Goal: Task Accomplishment & Management: Use online tool/utility

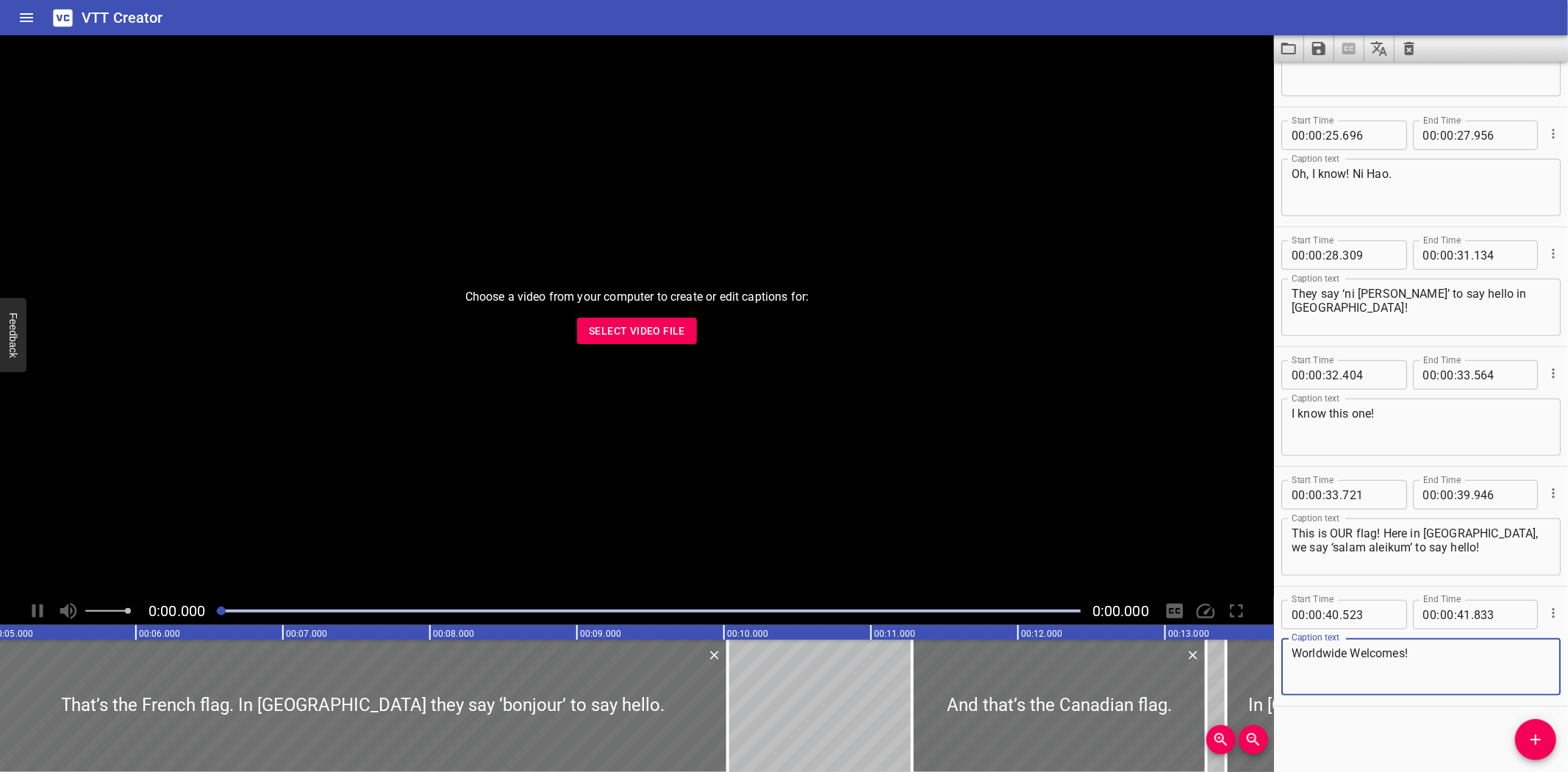
scroll to position [0, 752]
click at [1405, 47] on icon "Clear captions" at bounding box center [1408, 48] width 17 height 17
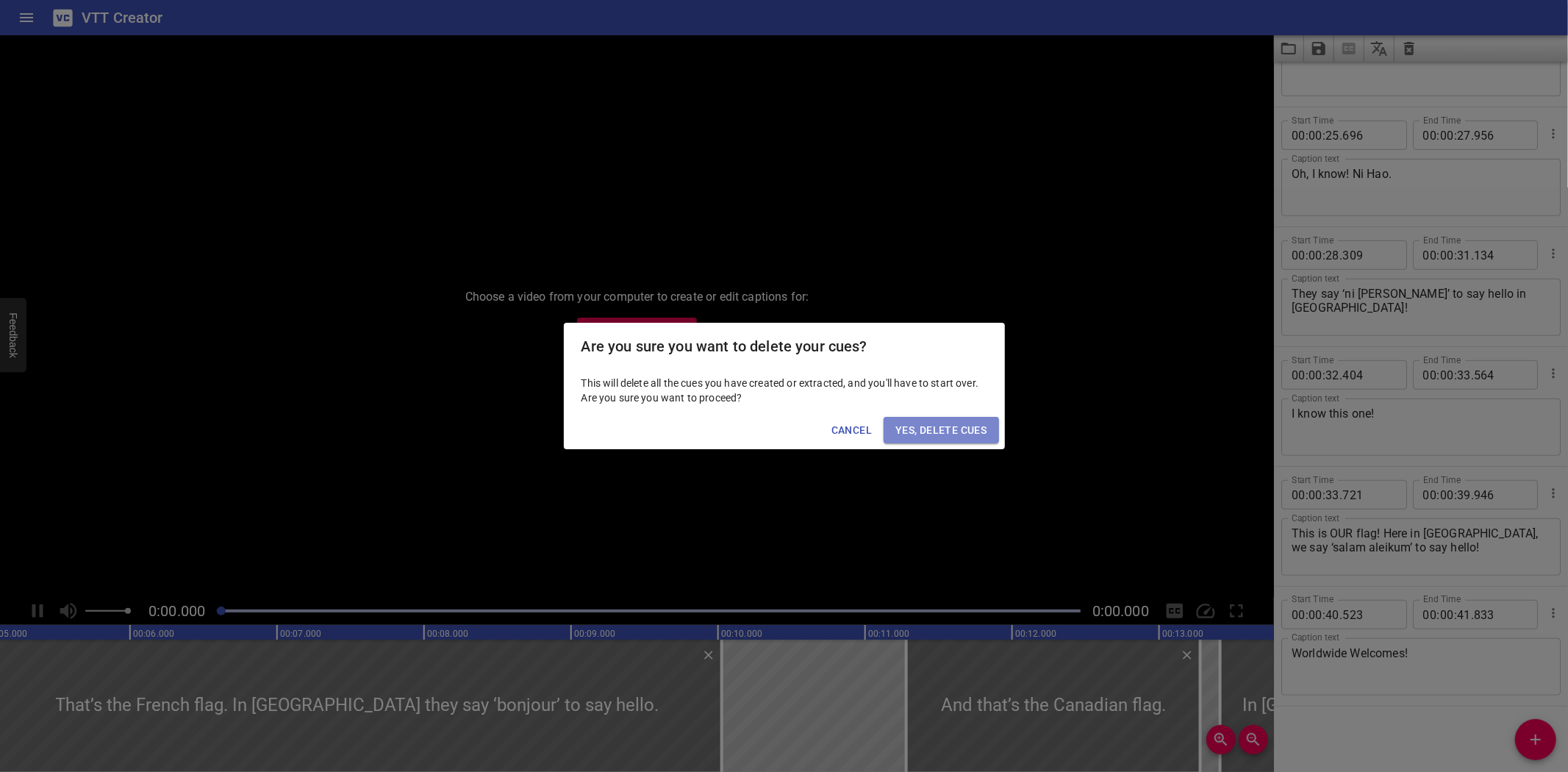
click at [919, 425] on span "Yes, Delete Cues" at bounding box center [940, 430] width 91 height 18
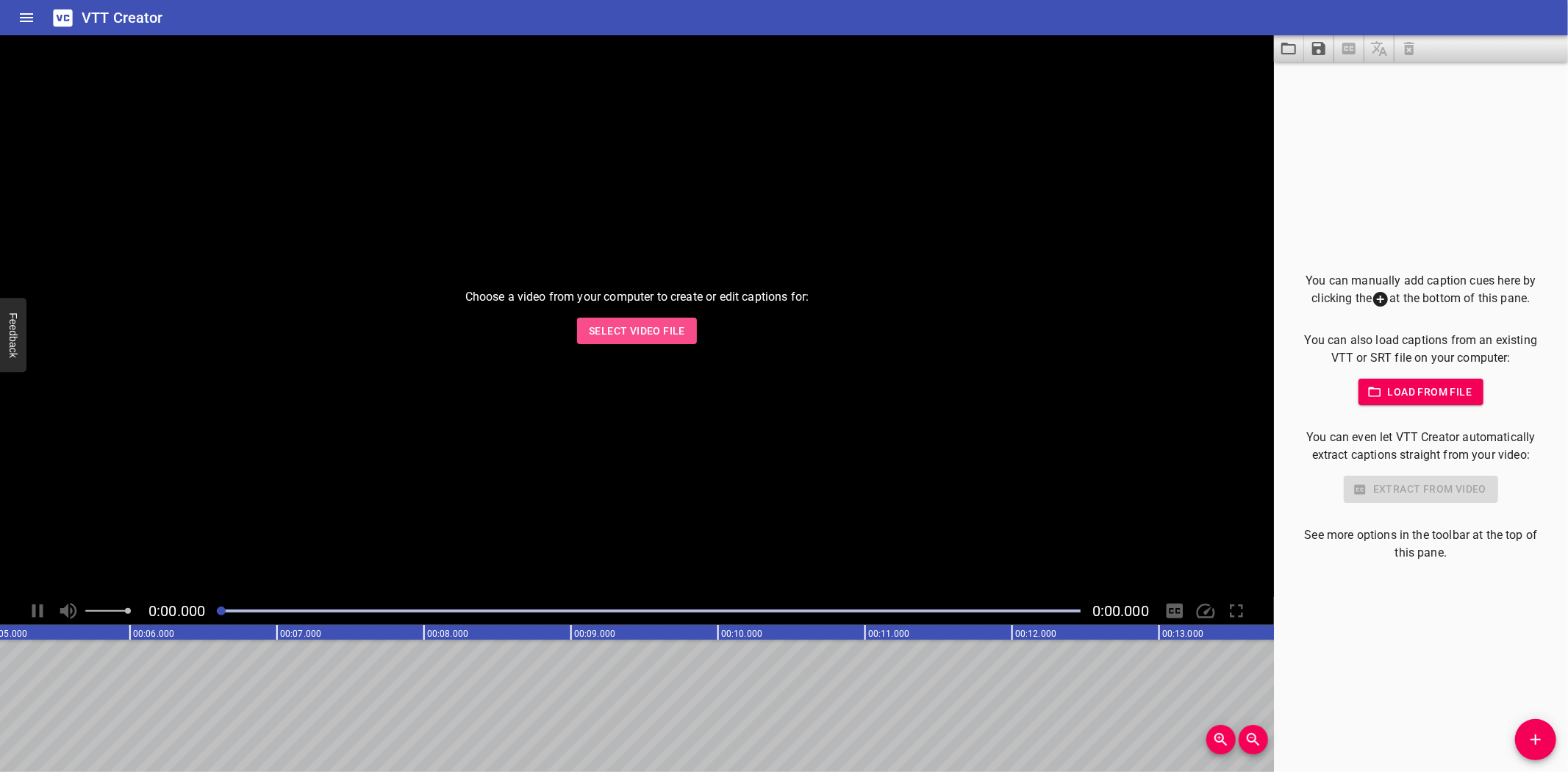
click at [645, 334] on span "Select Video File" at bounding box center [637, 331] width 96 height 18
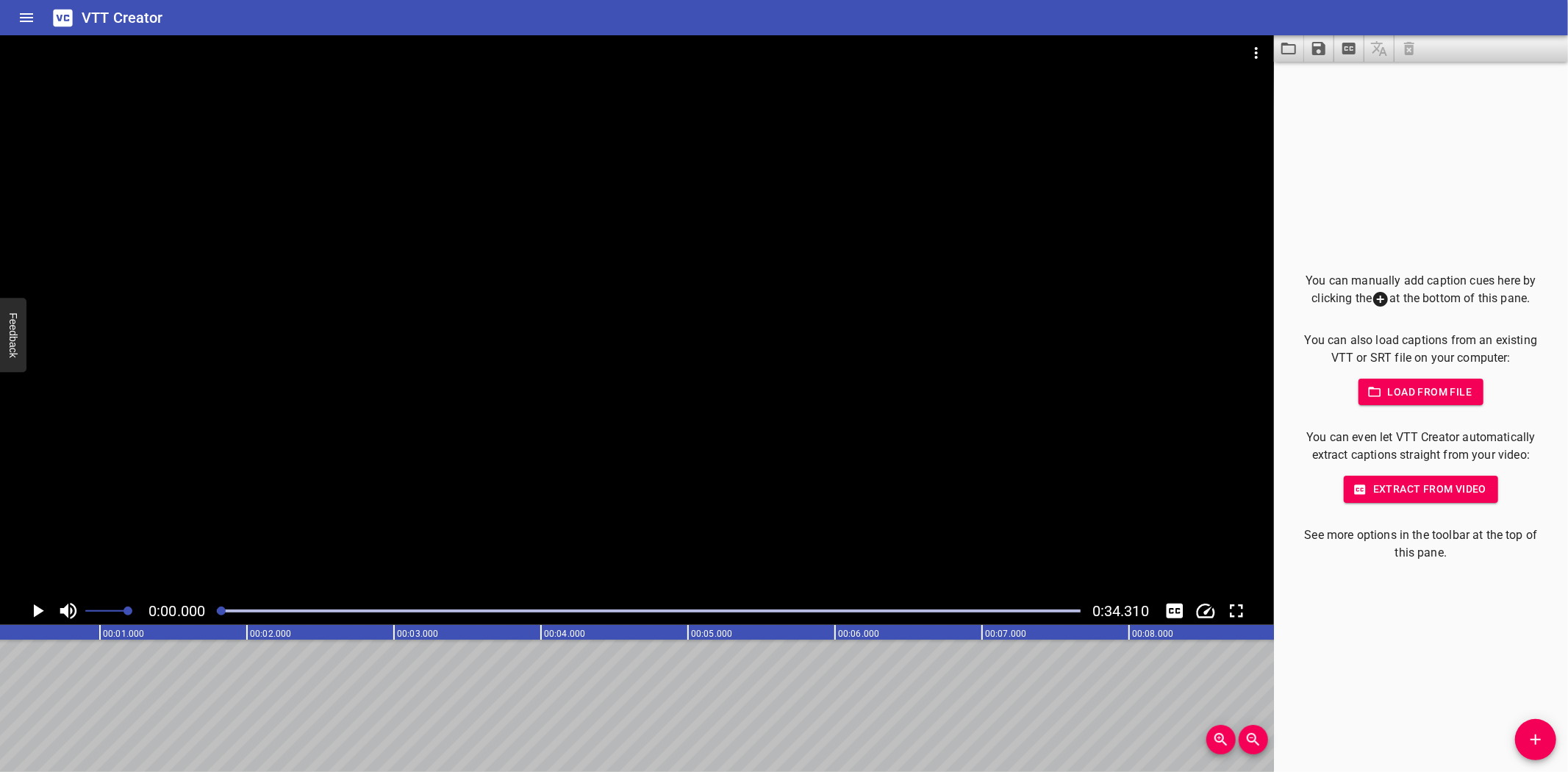
scroll to position [0, 0]
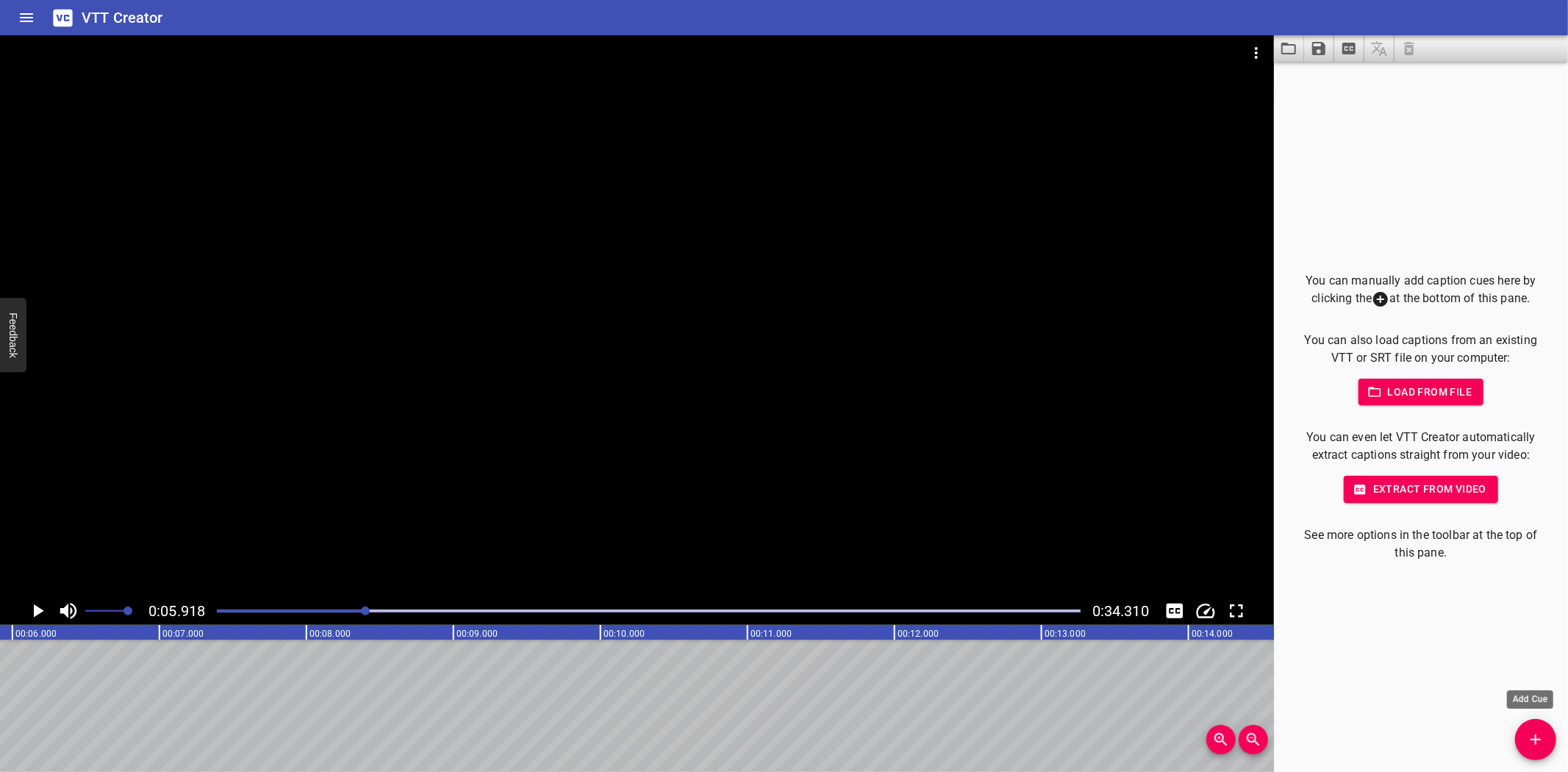
click at [1530, 737] on icon "Add Cue" at bounding box center [1534, 739] width 17 height 17
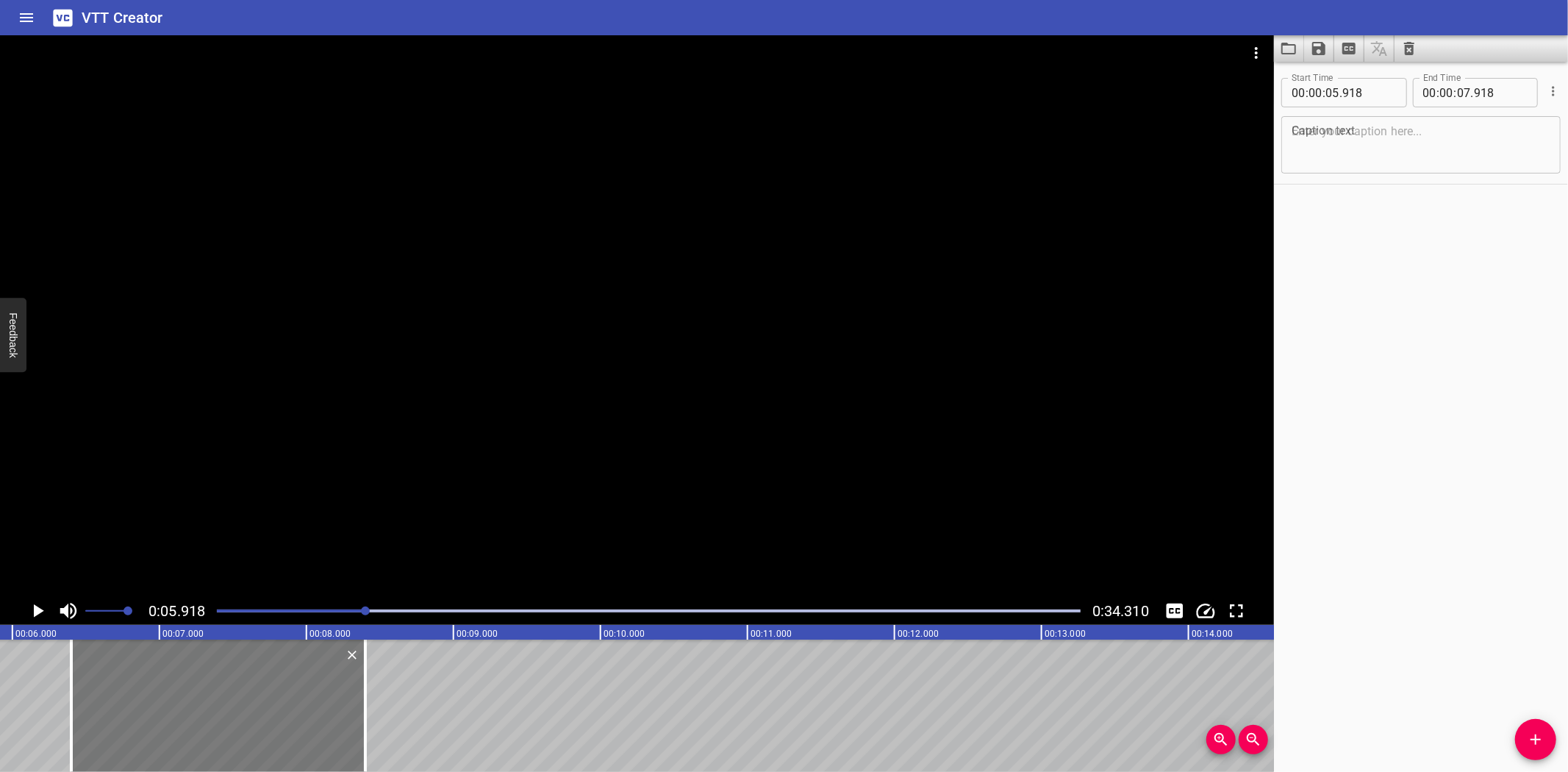
drag, startPoint x: 157, startPoint y: 670, endPoint x: 215, endPoint y: 669, distance: 58.0
click at [215, 669] on div at bounding box center [219, 706] width 294 height 132
type input "06"
type input "398"
type input "08"
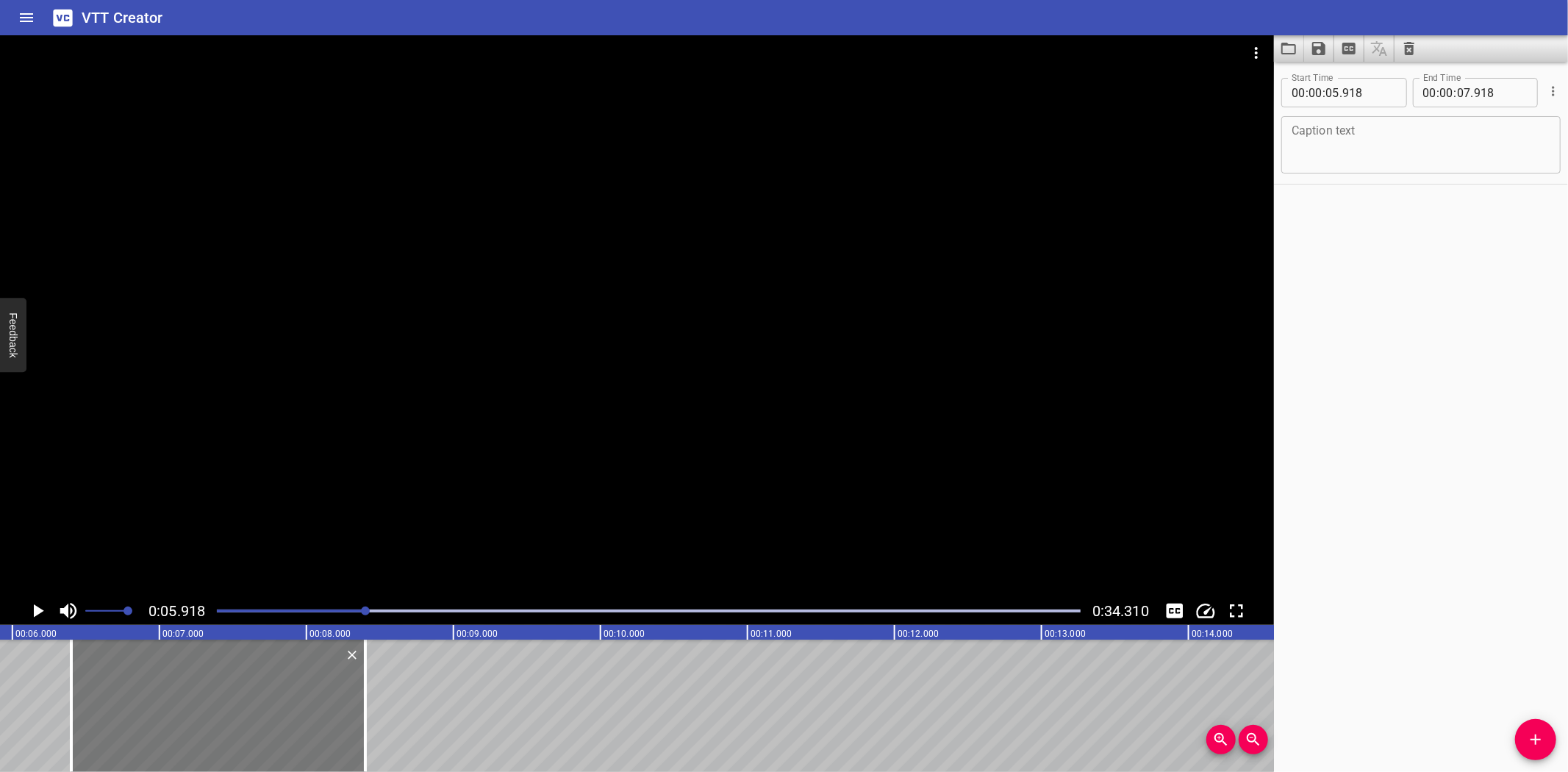
type input "398"
click at [1385, 138] on textarea at bounding box center [1420, 145] width 258 height 42
paste textarea "Hello! Can you help me?"
type textarea "Hello! Can you help me?"
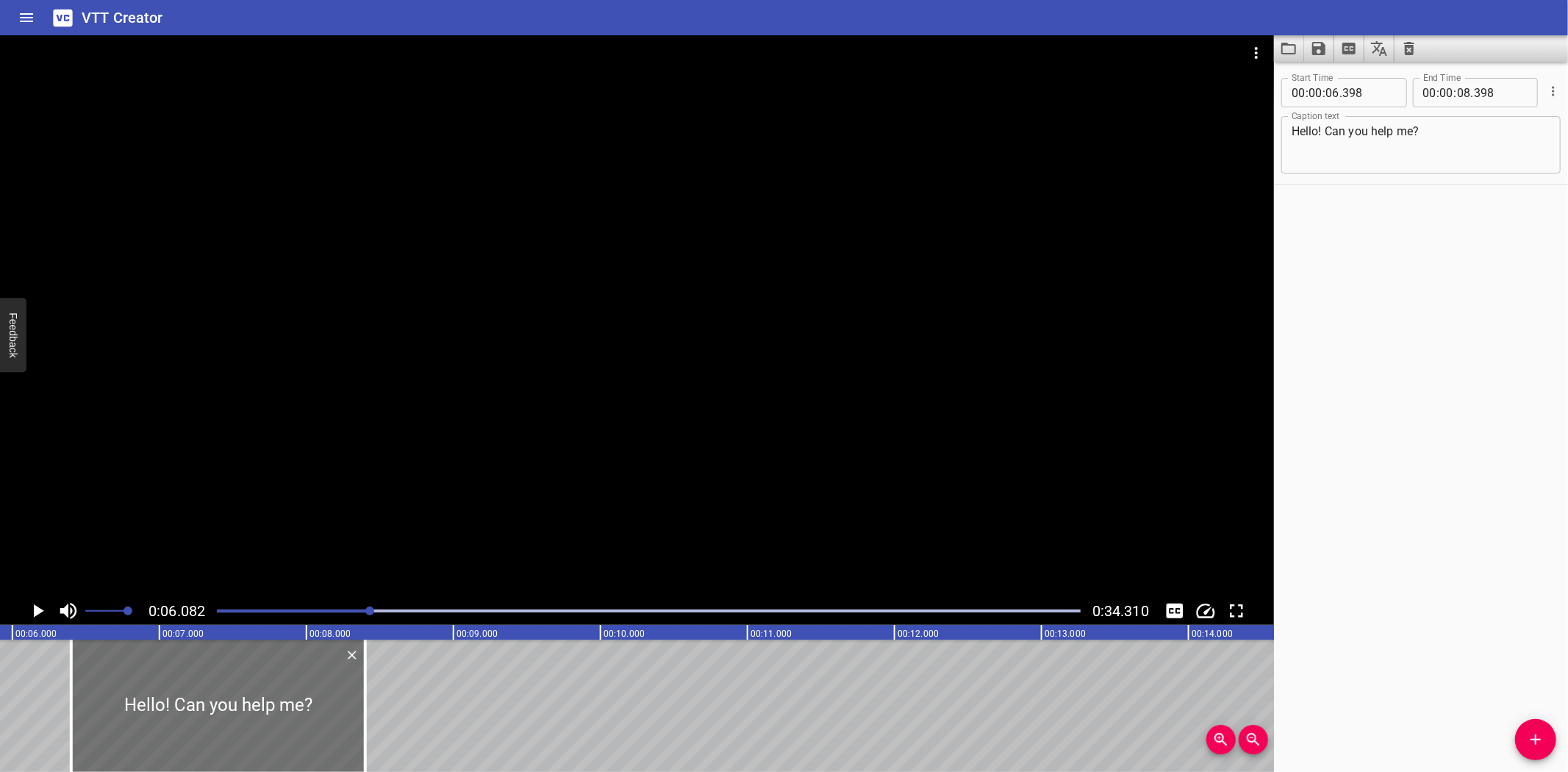
scroll to position [0, 894]
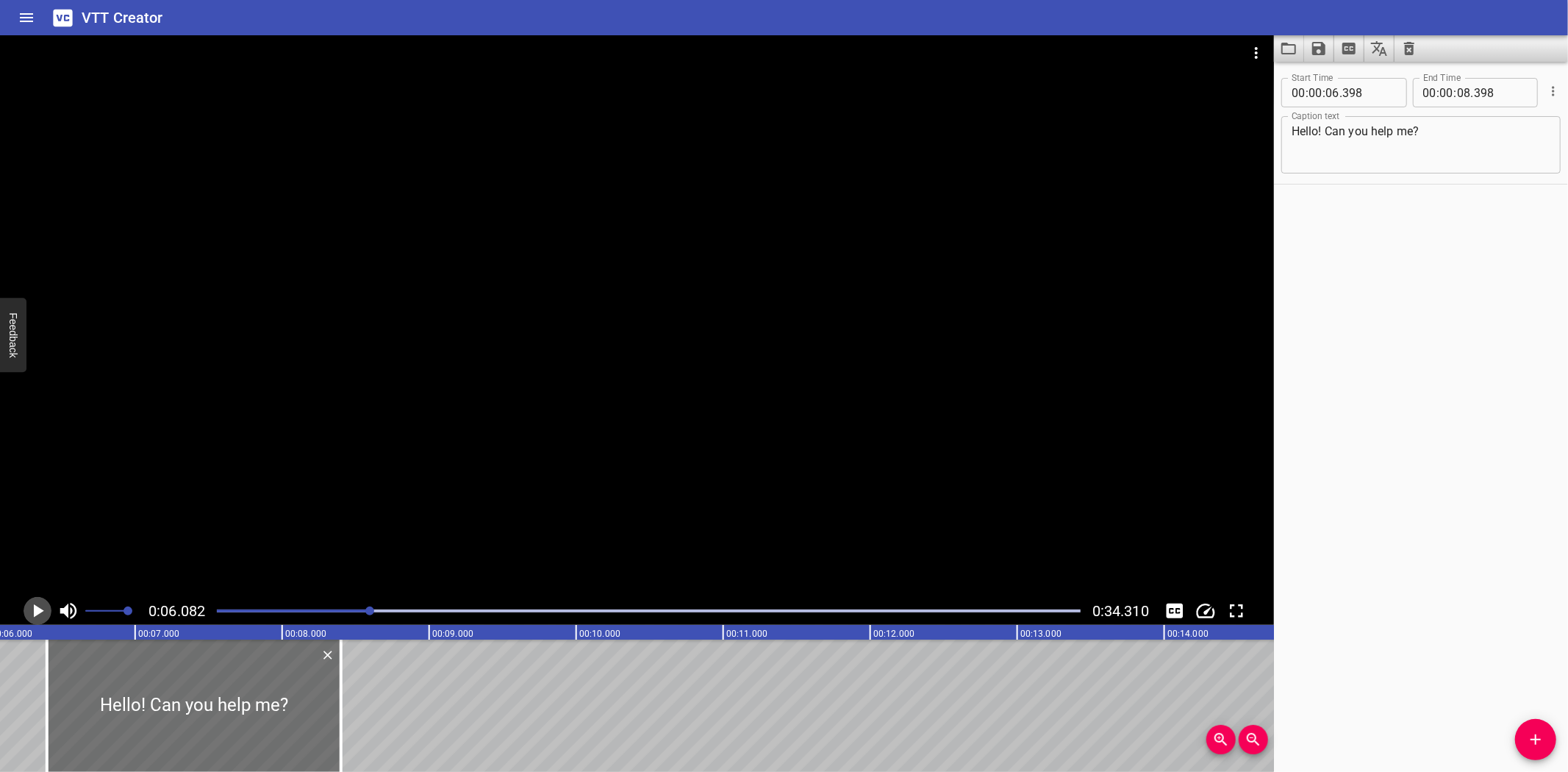
click at [32, 611] on icon "Play/Pause" at bounding box center [37, 611] width 22 height 22
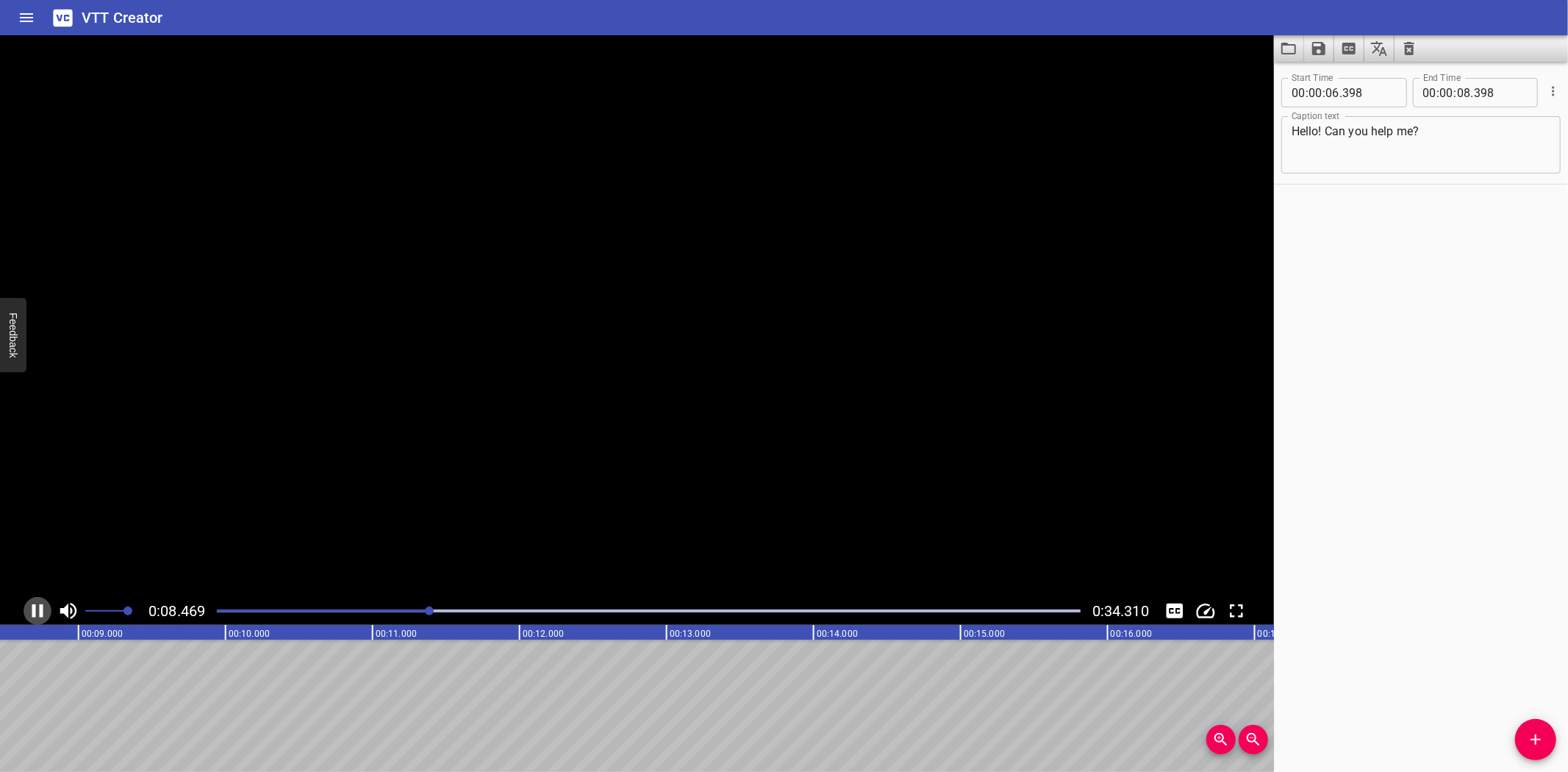
click at [32, 611] on icon "Play/Pause" at bounding box center [37, 611] width 22 height 22
click at [1525, 735] on span "Add Cue" at bounding box center [1534, 739] width 41 height 17
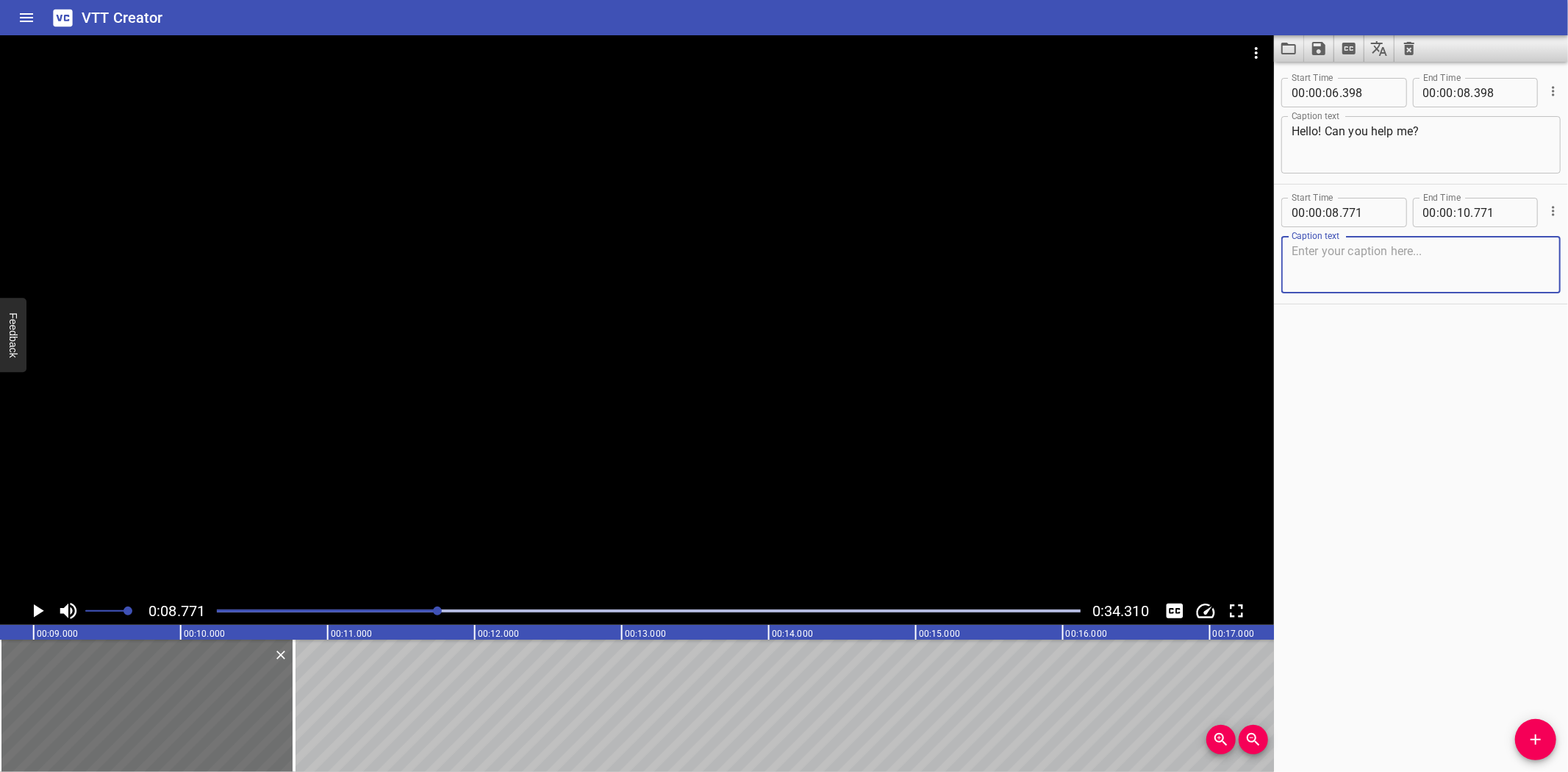
click at [1313, 262] on textarea at bounding box center [1420, 265] width 258 height 42
type textarea "Hi! Yes, of course!"
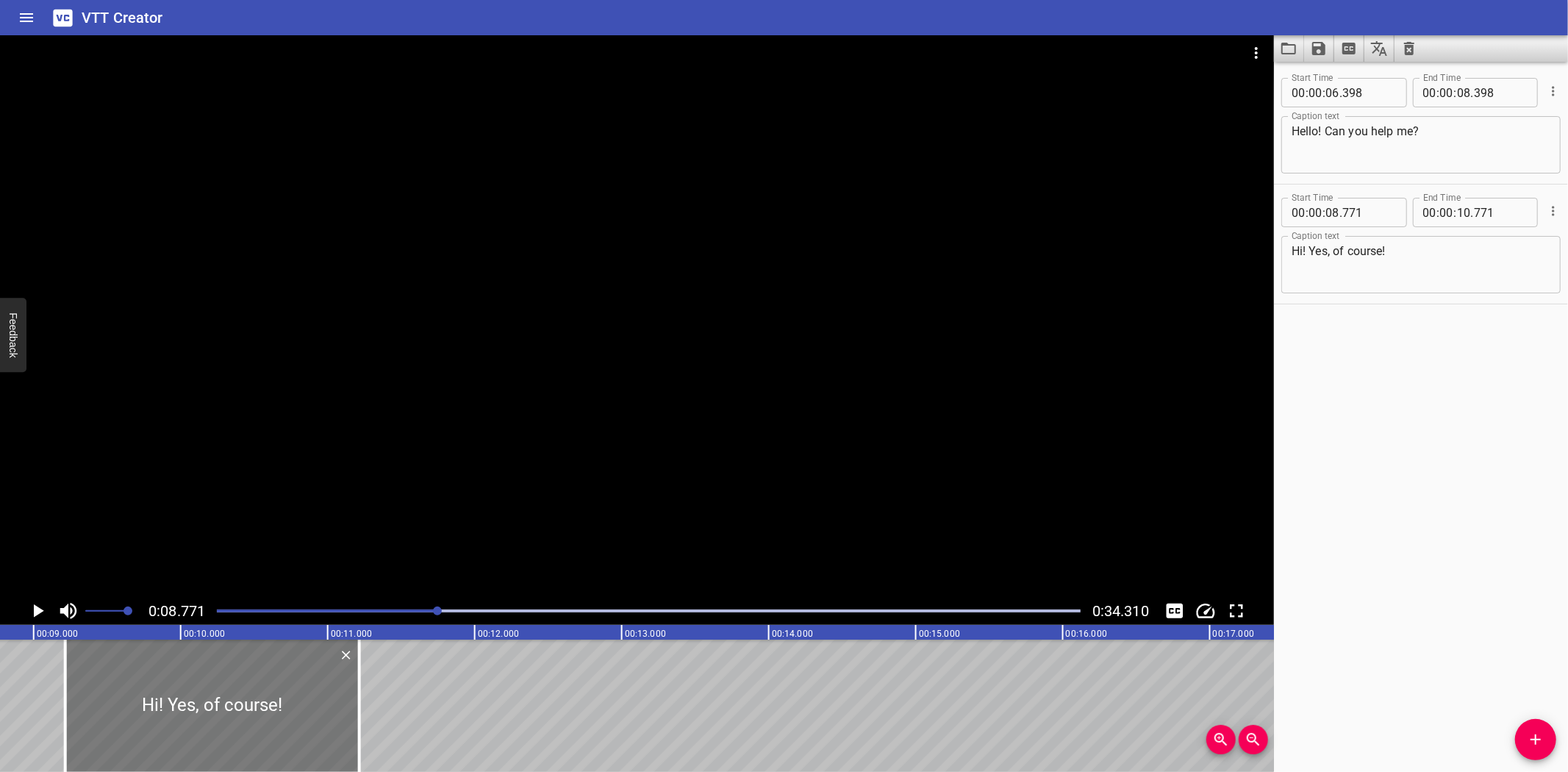
drag, startPoint x: 62, startPoint y: 675, endPoint x: 127, endPoint y: 677, distance: 65.0
click at [127, 677] on div at bounding box center [212, 706] width 294 height 132
type input "09"
type input "216"
type input "11"
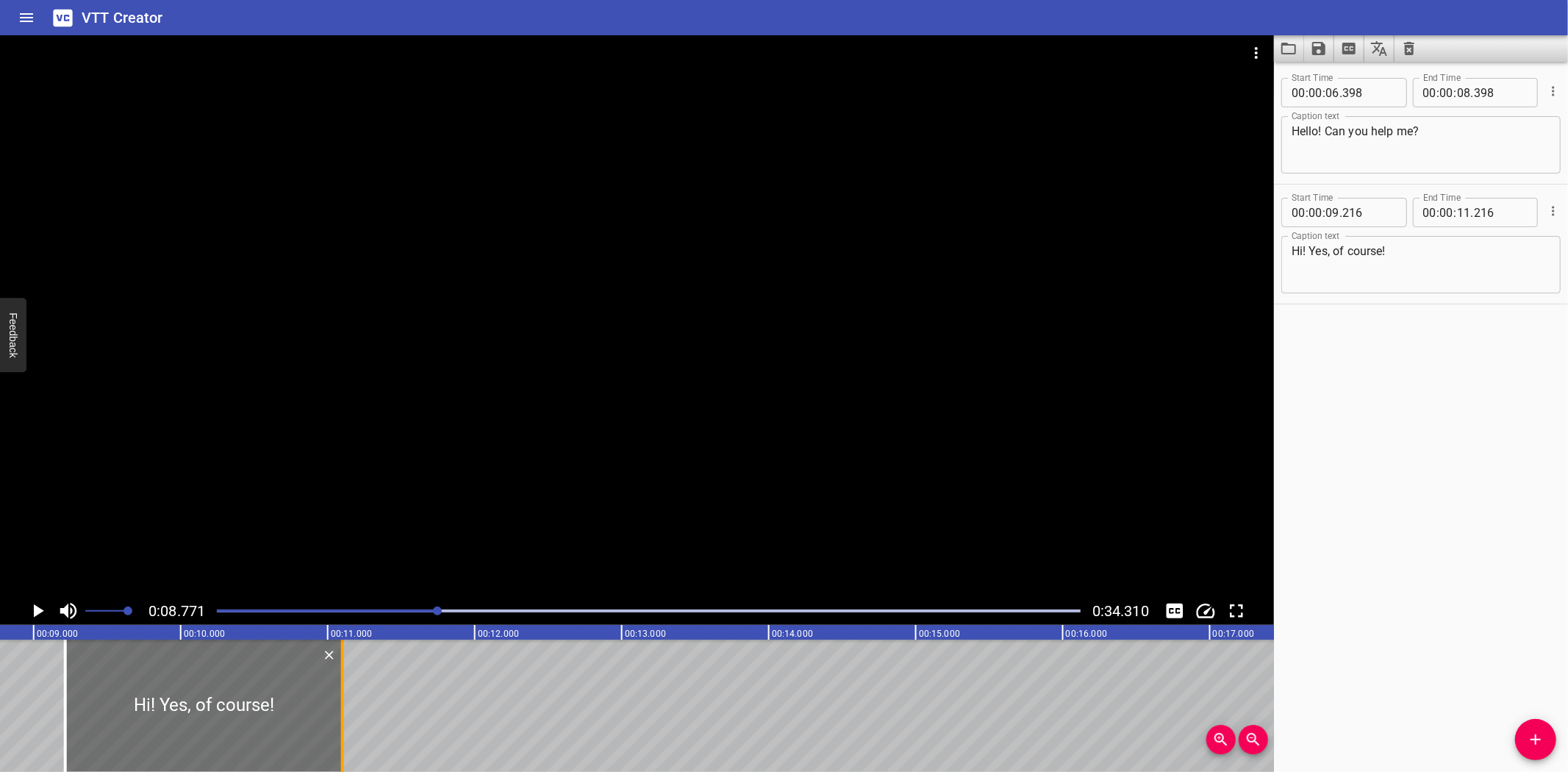
drag, startPoint x: 361, startPoint y: 688, endPoint x: 344, endPoint y: 688, distance: 17.0
click at [344, 688] on div at bounding box center [343, 706] width 15 height 132
type input "101"
click at [34, 601] on icon "Play/Pause" at bounding box center [37, 611] width 22 height 22
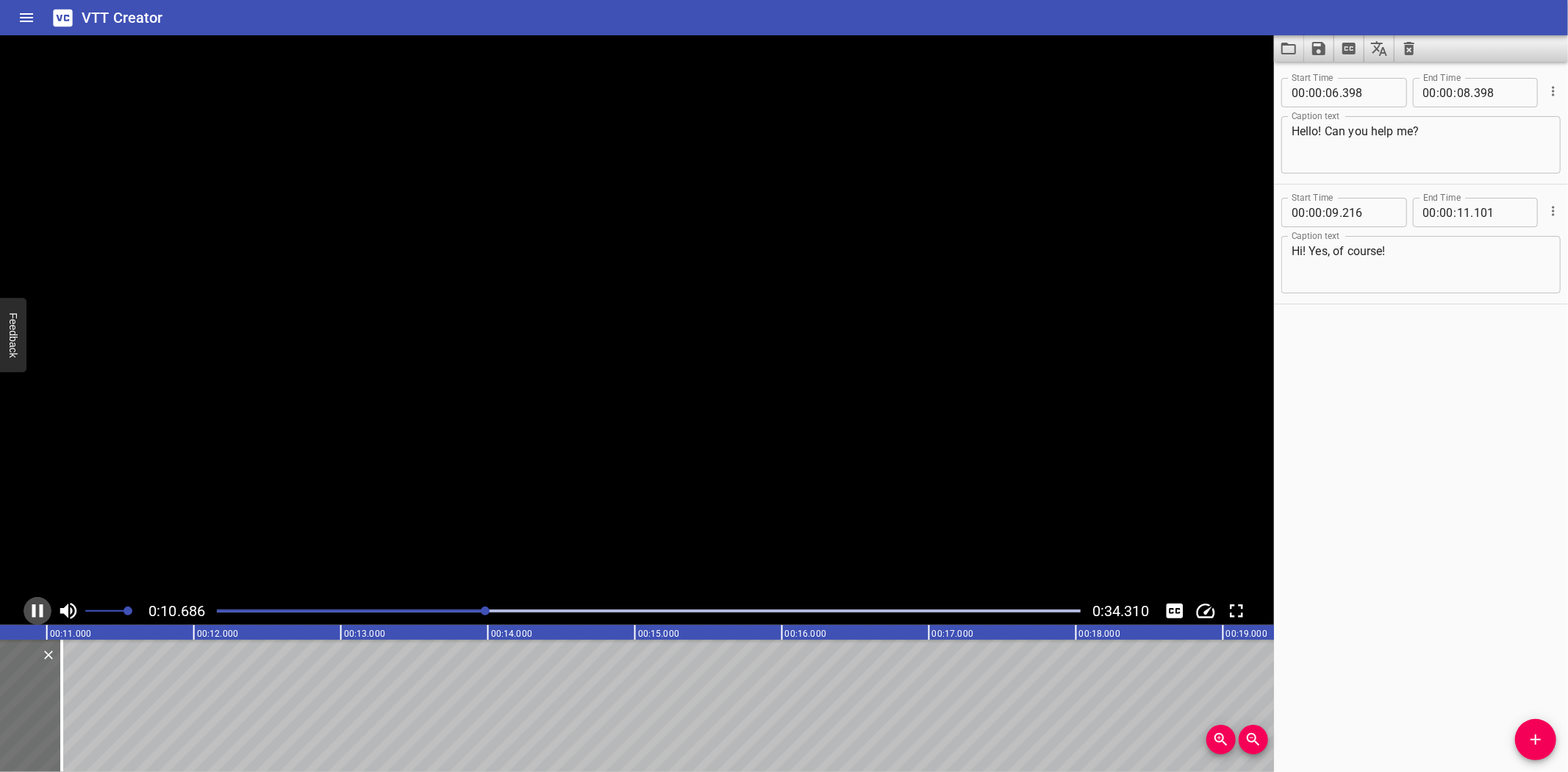
click at [34, 601] on icon "Play/Pause" at bounding box center [37, 611] width 22 height 22
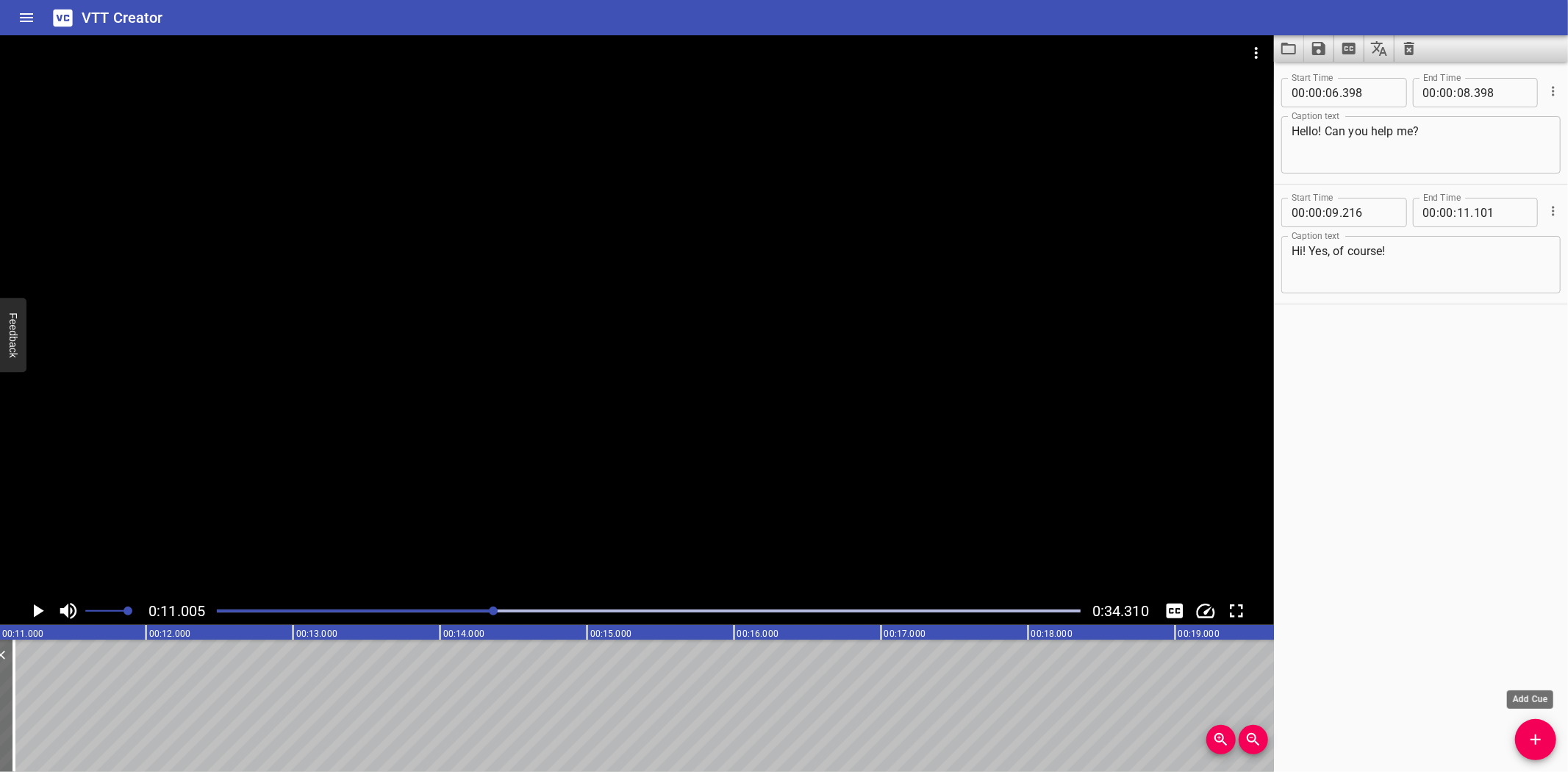
drag, startPoint x: 1530, startPoint y: 738, endPoint x: 1495, endPoint y: 738, distance: 35.0
click at [1511, 738] on div "Start Time 00 : 00 : 06 . 398 Start Time End Time 00 : 00 : 08 . 398 End Time C…" at bounding box center [1421, 416] width 294 height 710
click at [1531, 743] on icon "Add Cue" at bounding box center [1534, 739] width 17 height 17
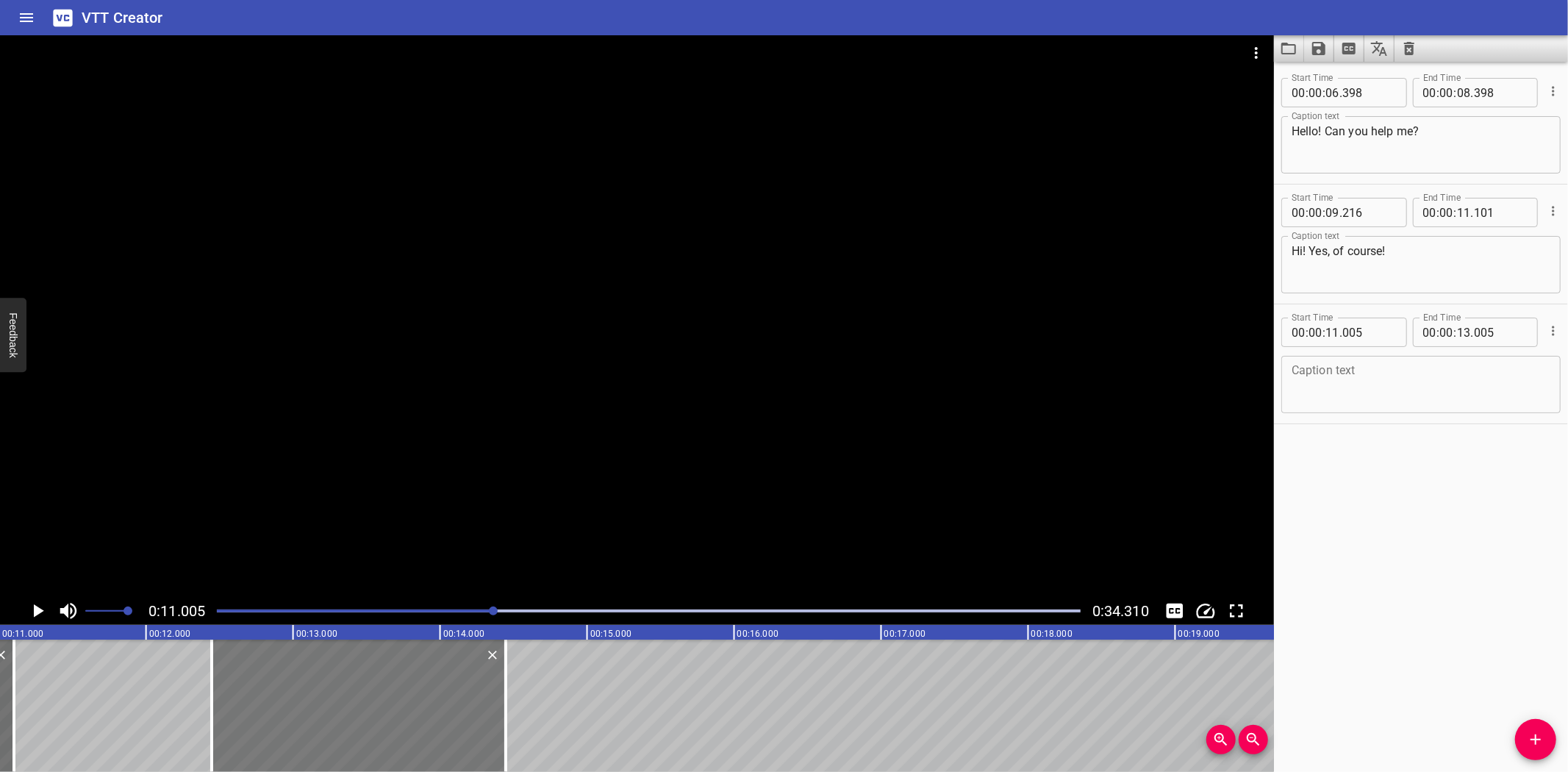
drag, startPoint x: 195, startPoint y: 702, endPoint x: 355, endPoint y: 701, distance: 160.0
click at [355, 701] on div at bounding box center [358, 706] width 294 height 132
type input "12"
type input "445"
type input "14"
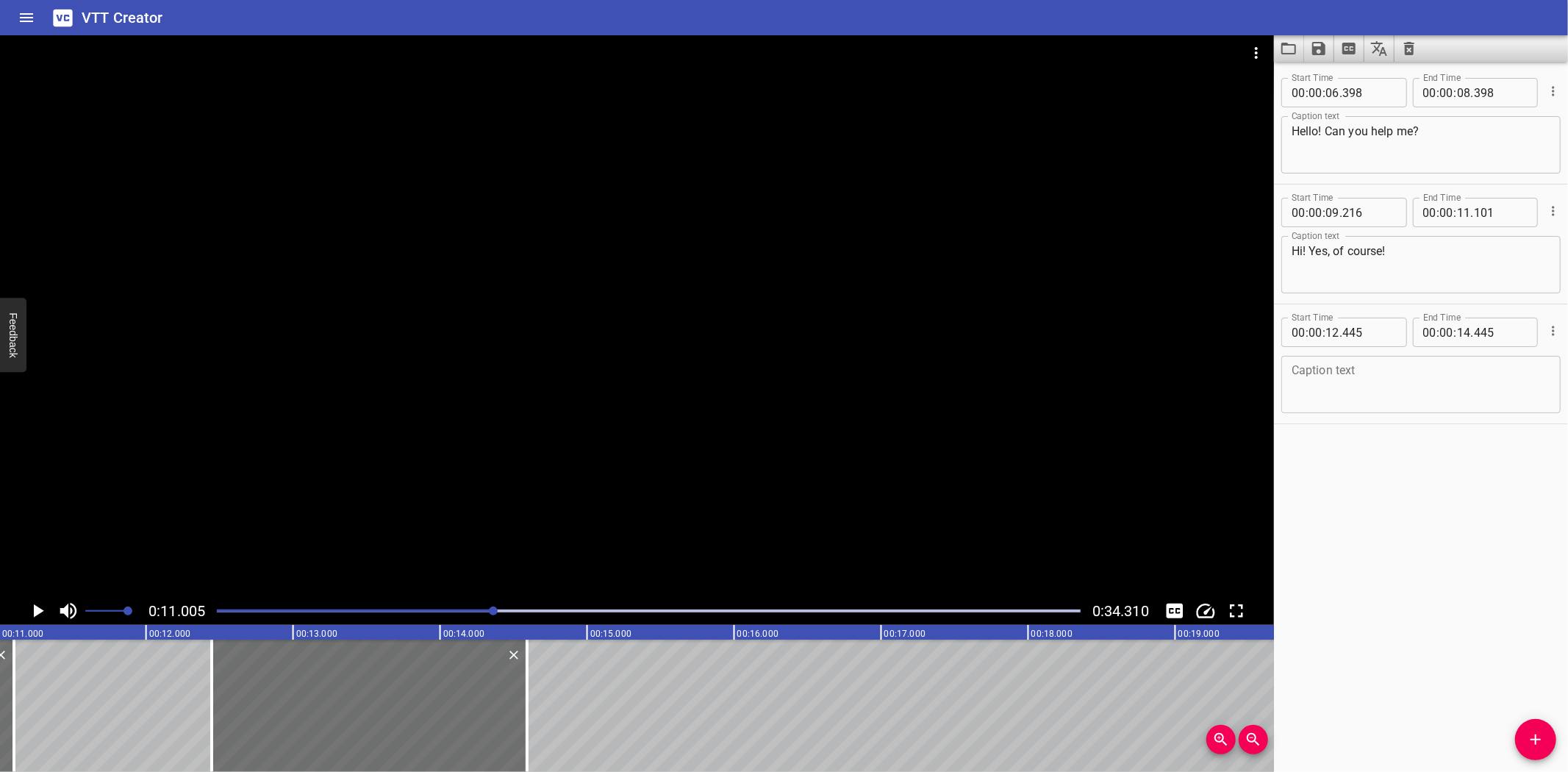
drag, startPoint x: 503, startPoint y: 678, endPoint x: 713, endPoint y: 670, distance: 210.2
click at [525, 674] on div at bounding box center [526, 706] width 3 height 132
type input "580"
click at [1417, 395] on textarea at bounding box center [1420, 385] width 258 height 42
paste textarea "Where is the Gold Souk?"
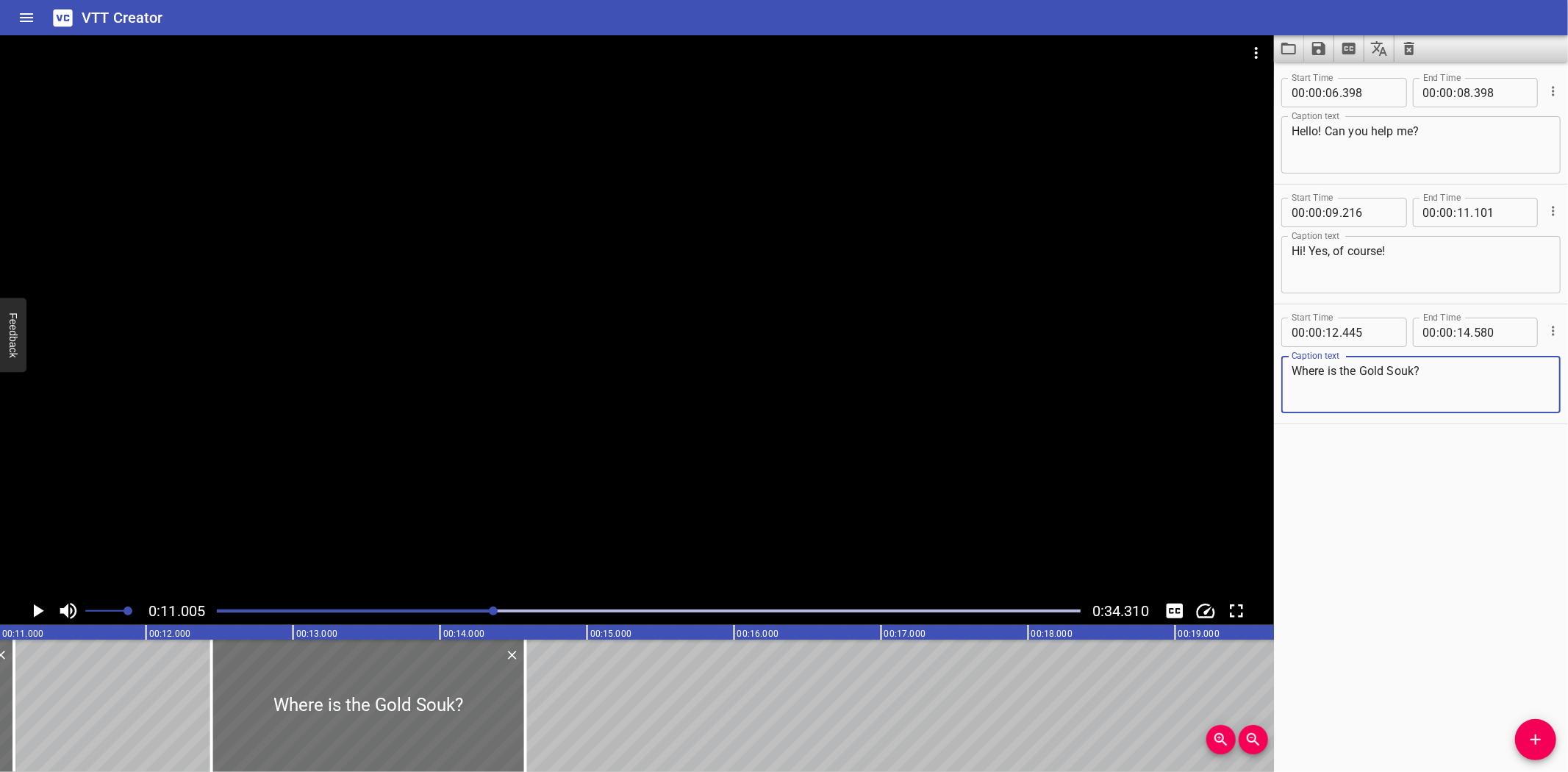
type textarea "Where is the Gold Souk?"
click at [37, 605] on icon "Play/Pause" at bounding box center [37, 611] width 22 height 22
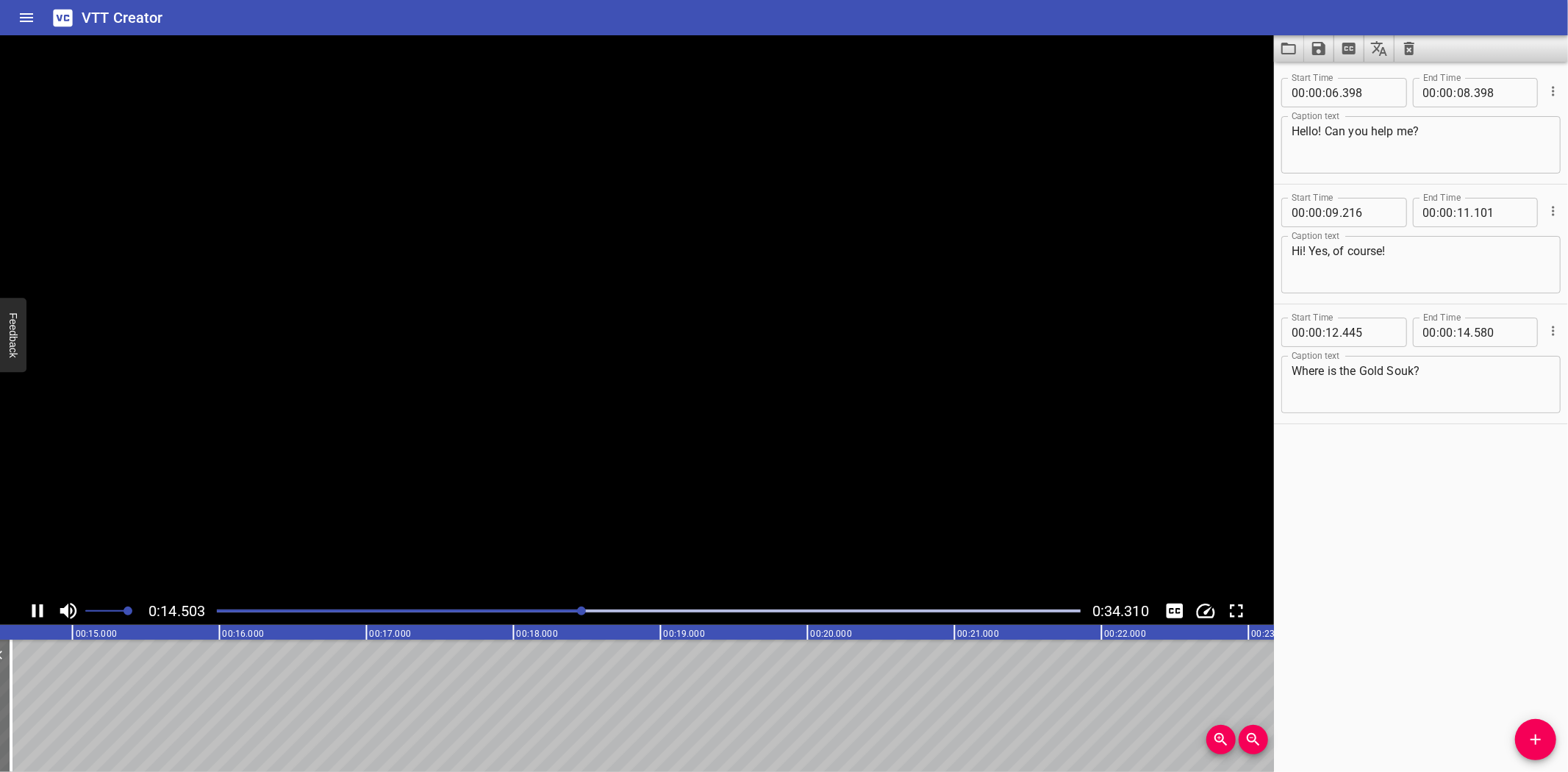
click at [37, 605] on icon "Play/Pause" at bounding box center [37, 611] width 22 height 22
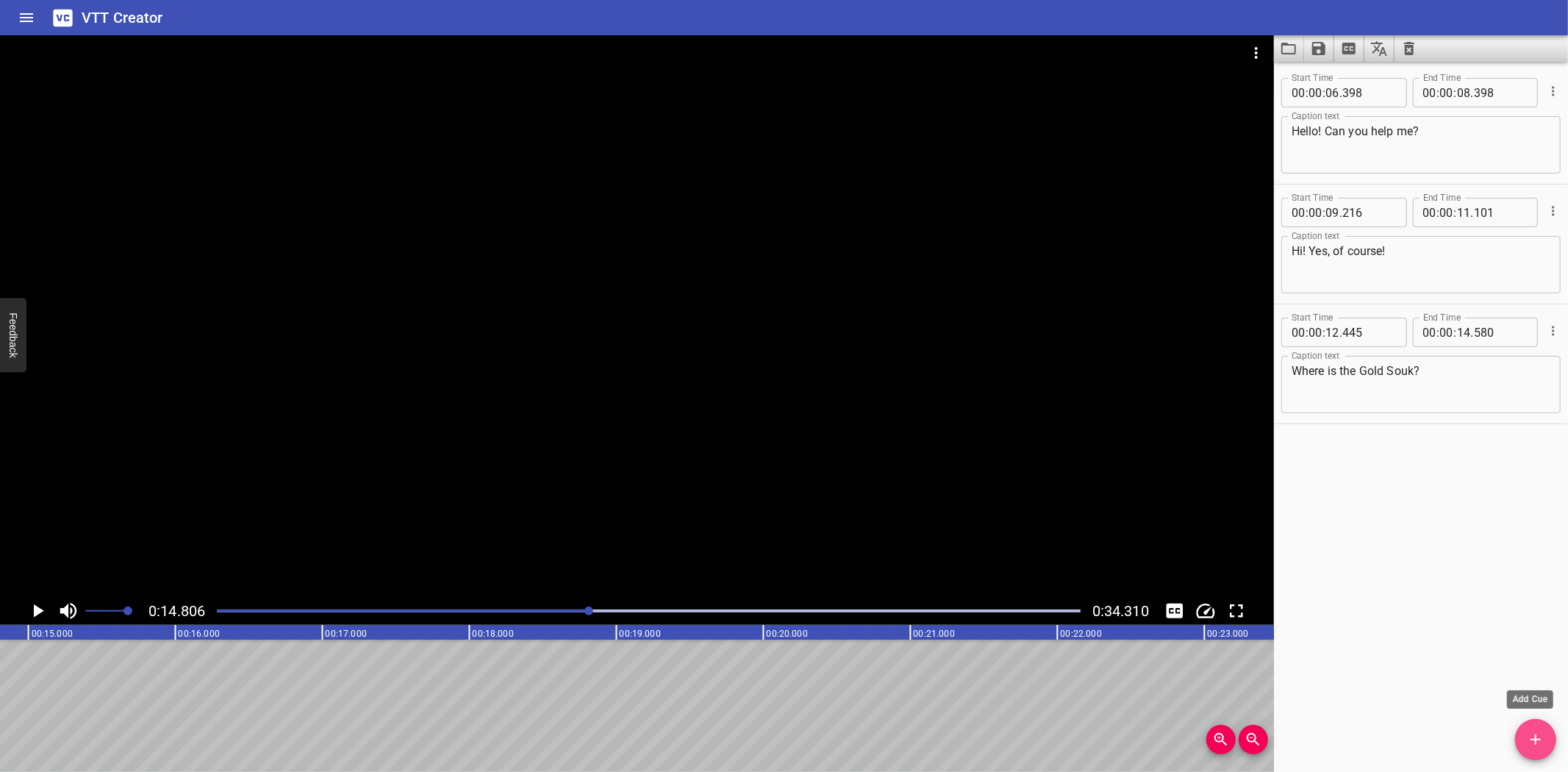
click at [1545, 737] on span "Add Cue" at bounding box center [1534, 739] width 41 height 17
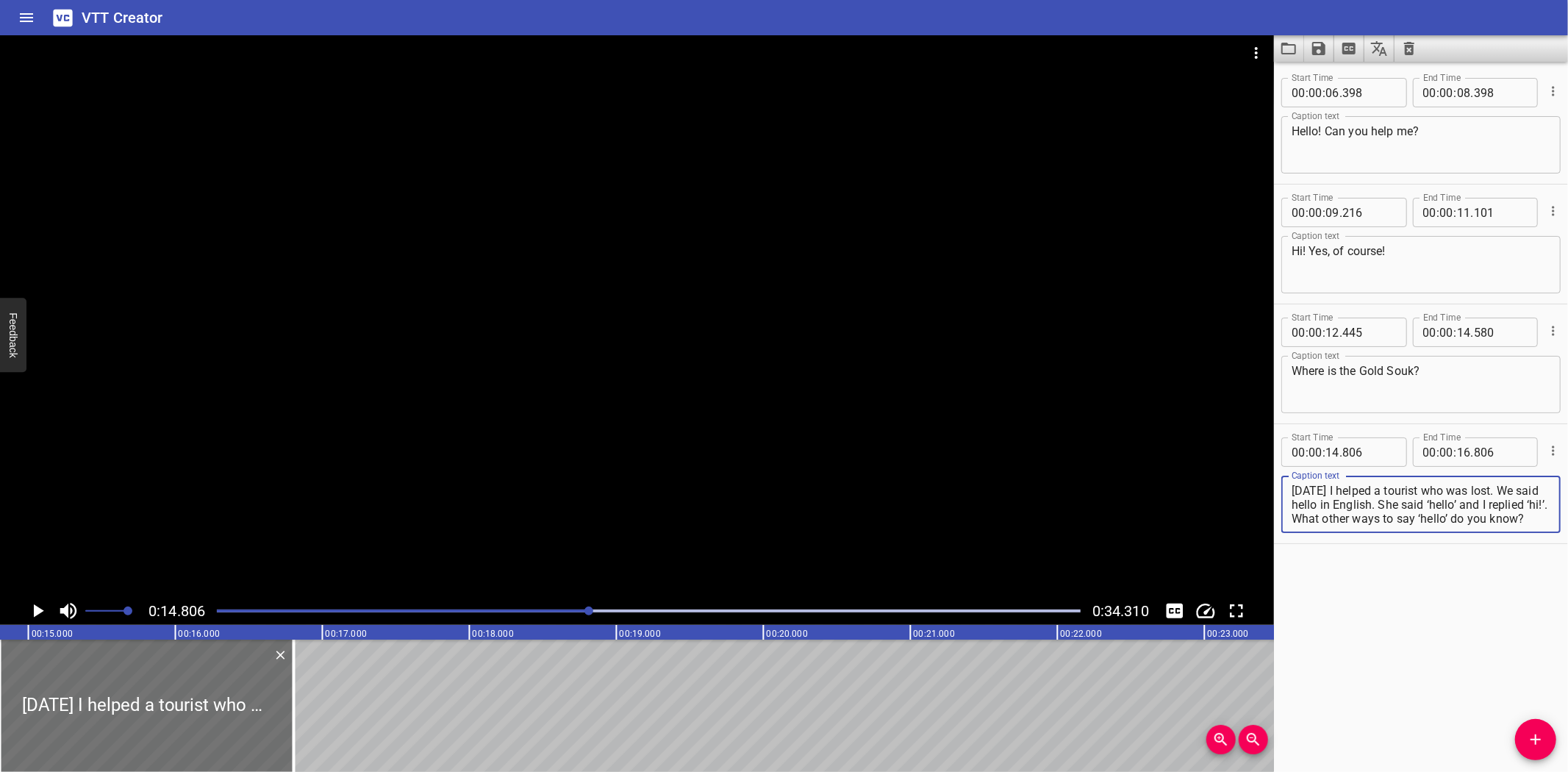
scroll to position [0, 0]
click at [1293, 503] on textarea "[DATE] I helped a tourist who was lost. We said hello in English. She said ‘hel…" at bounding box center [1420, 504] width 258 height 42
type textarea "[DATE] I helped a tourist who was lost."
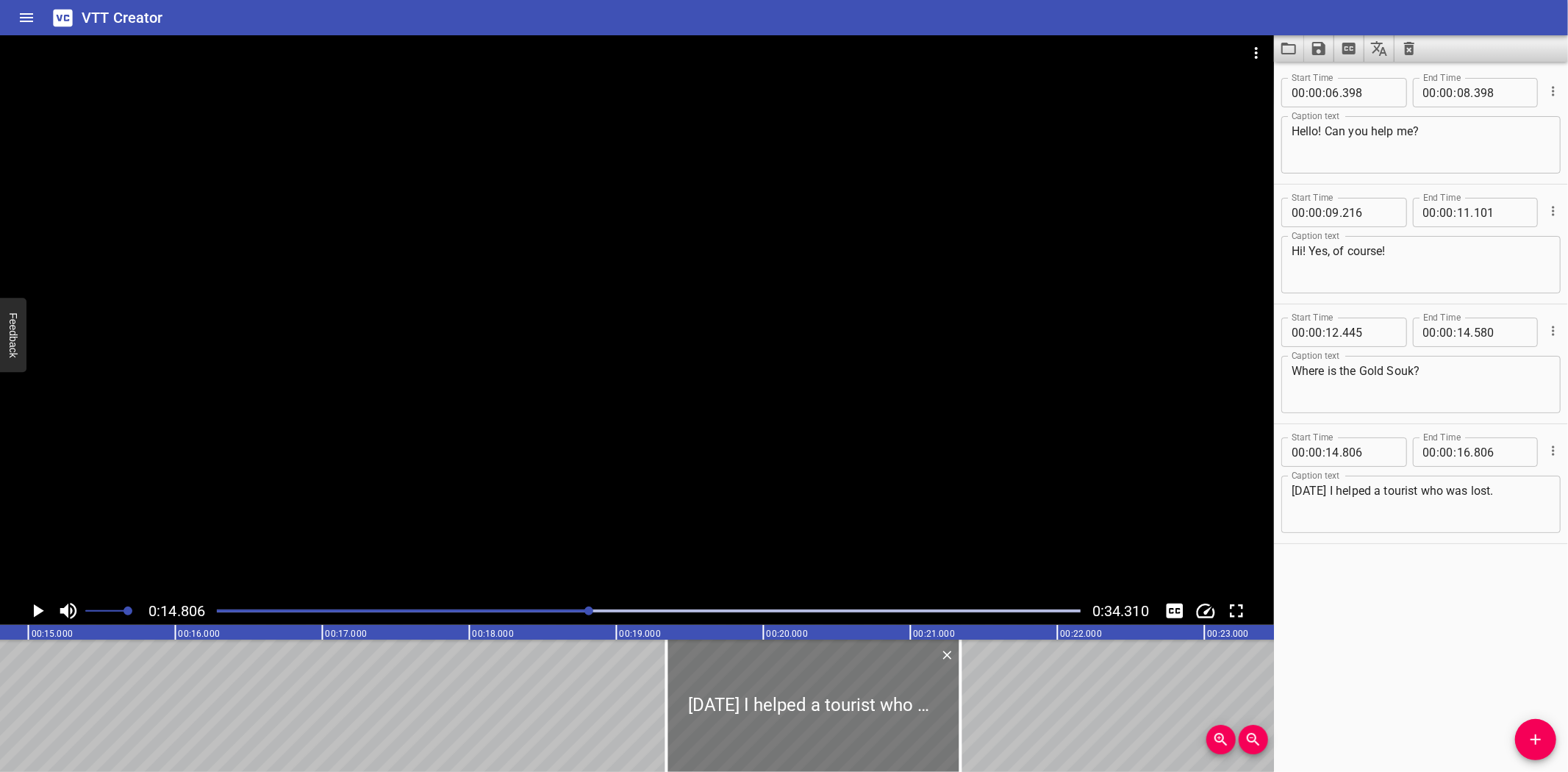
drag, startPoint x: 154, startPoint y: 685, endPoint x: 821, endPoint y: 665, distance: 667.3
click at [821, 665] on div at bounding box center [813, 706] width 294 height 132
type input "19"
type input "341"
type input "21"
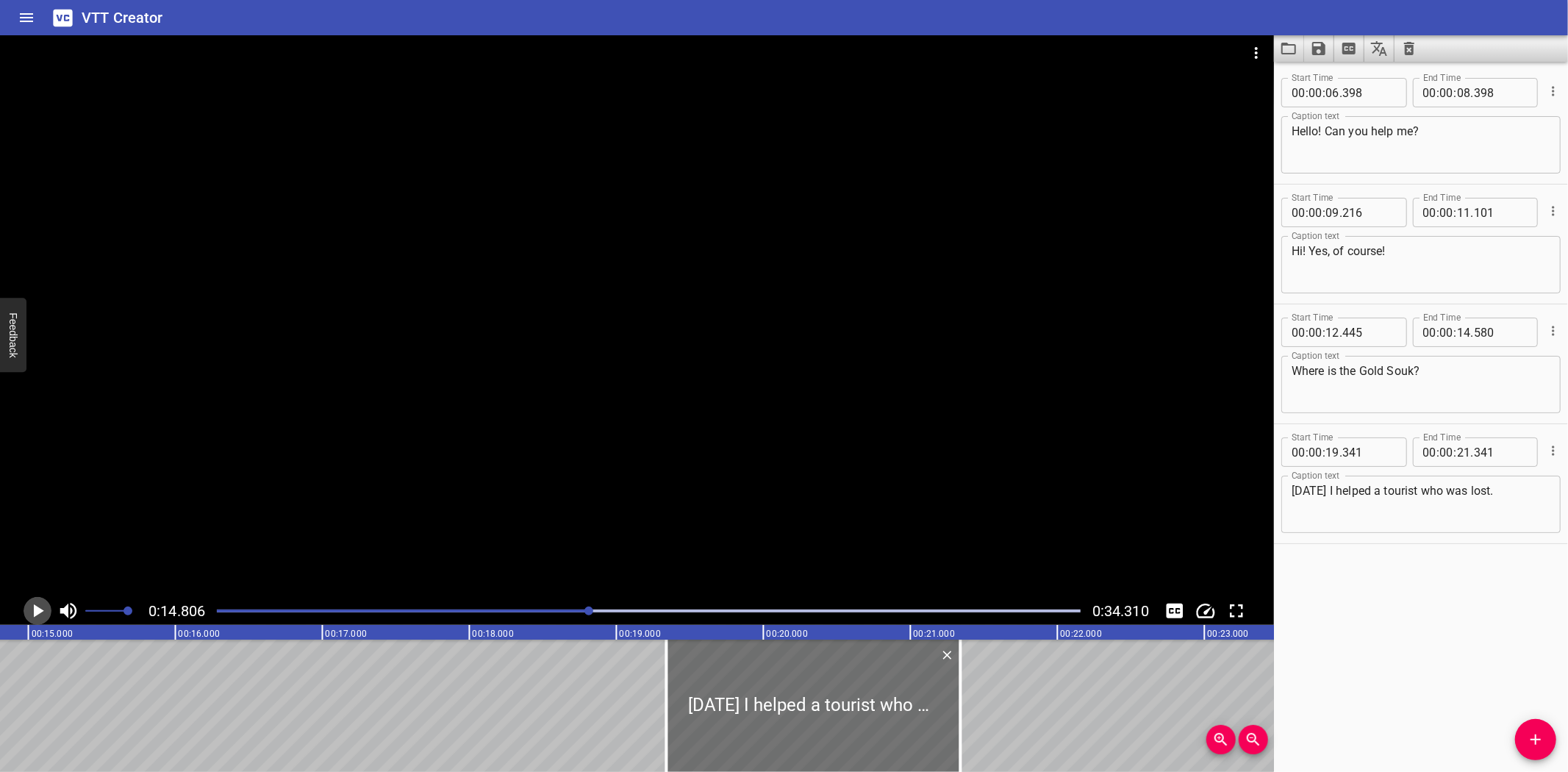
click at [37, 607] on icon "Play/Pause" at bounding box center [38, 611] width 10 height 14
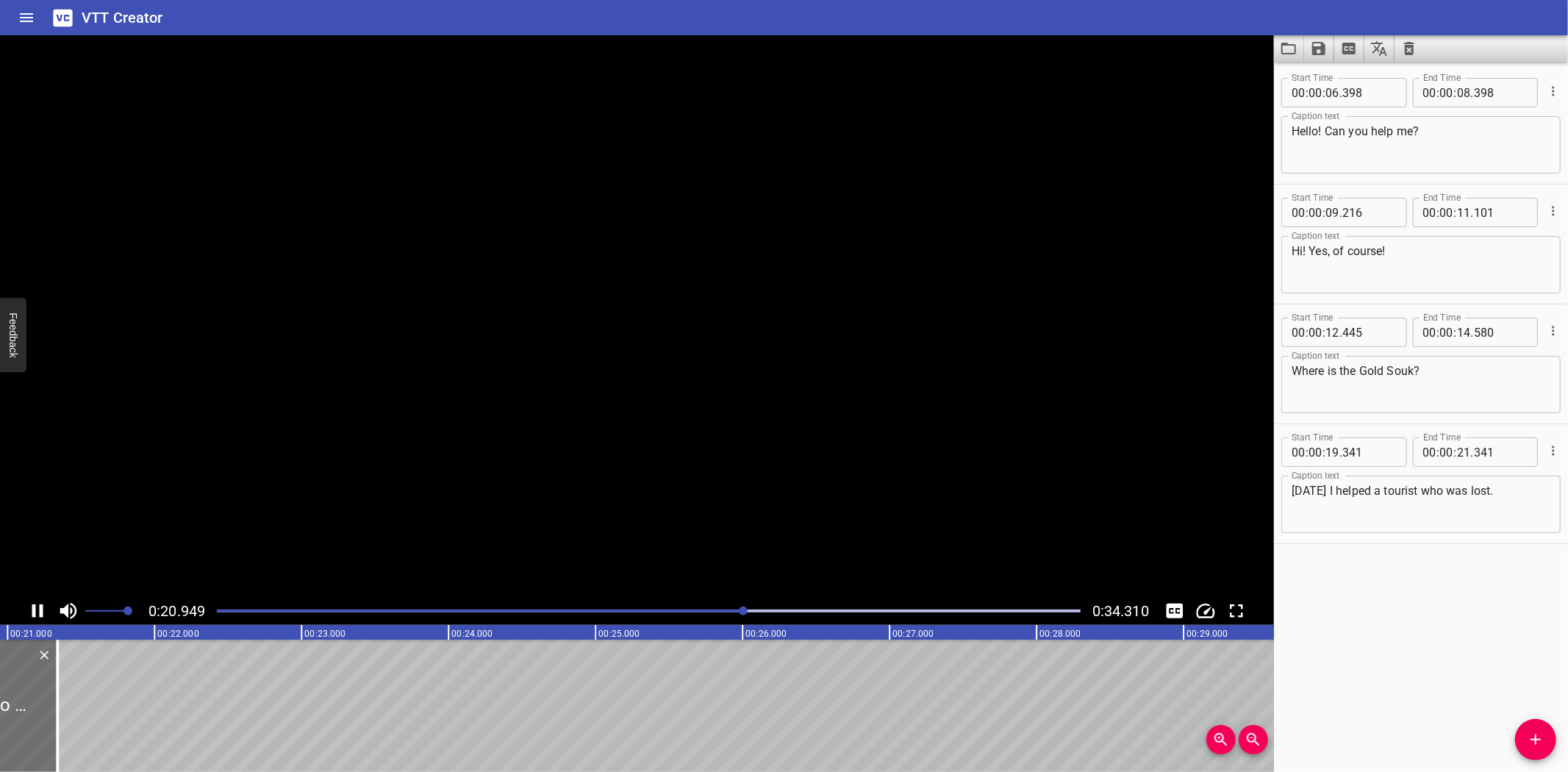
click at [37, 607] on icon "Play/Pause" at bounding box center [37, 611] width 22 height 22
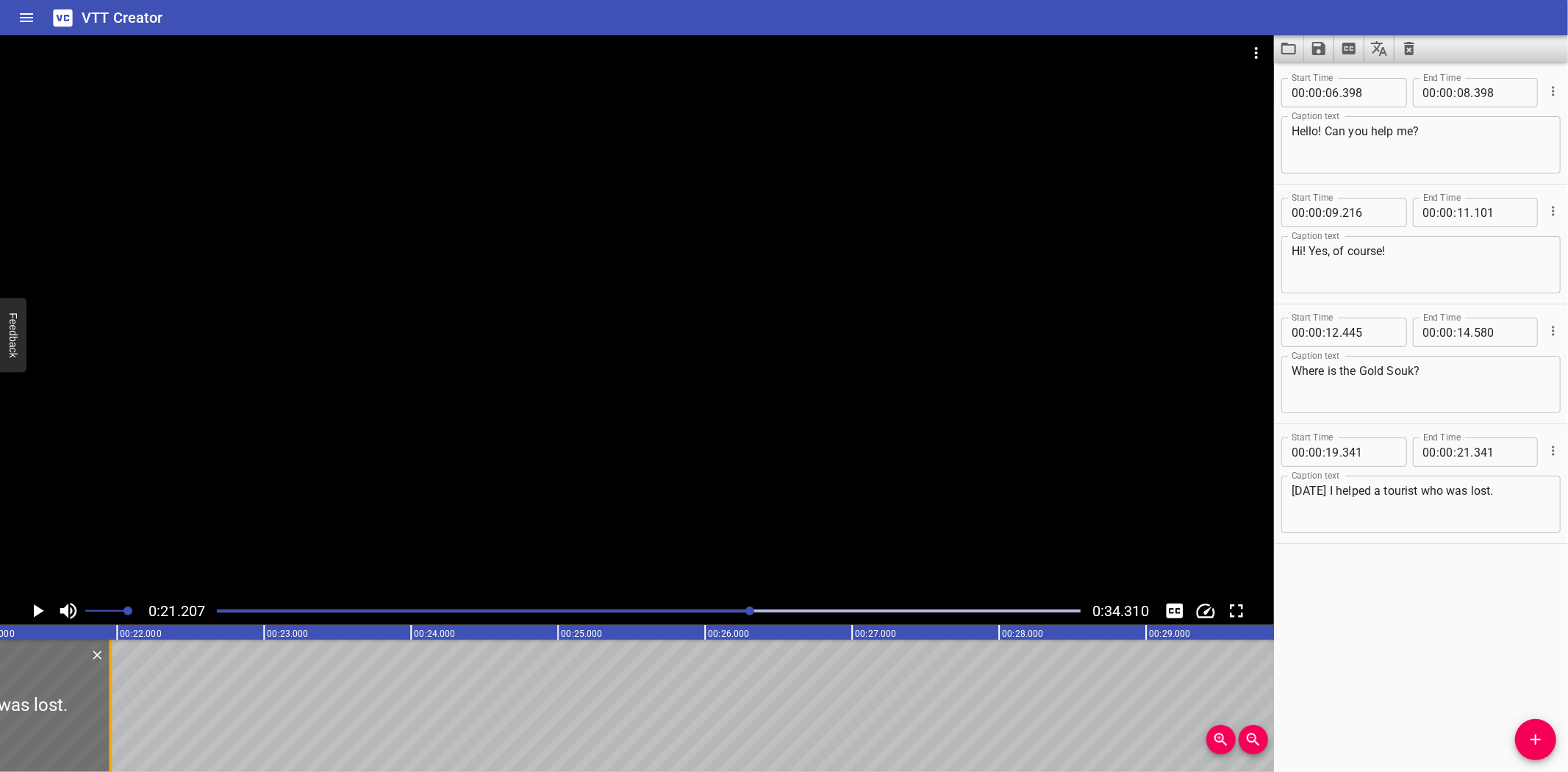
drag, startPoint x: 15, startPoint y: 724, endPoint x: 105, endPoint y: 729, distance: 90.1
click at [105, 729] on div at bounding box center [110, 706] width 15 height 132
type input "956"
click at [37, 611] on icon "Play/Pause" at bounding box center [38, 611] width 10 height 14
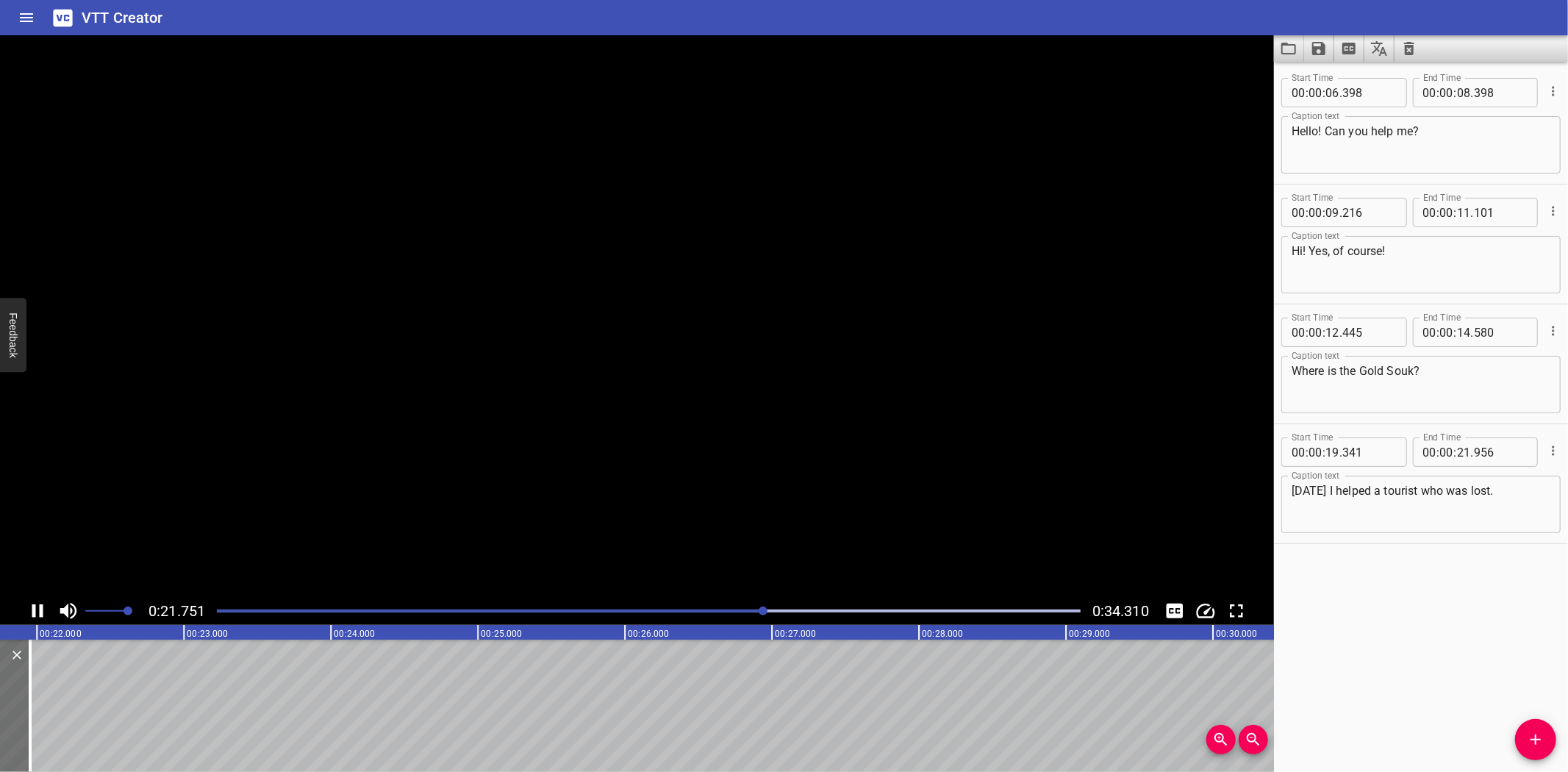
click at [37, 611] on icon "Play/Pause" at bounding box center [37, 611] width 22 height 22
click at [1541, 733] on icon "Add Cue" at bounding box center [1534, 739] width 17 height 17
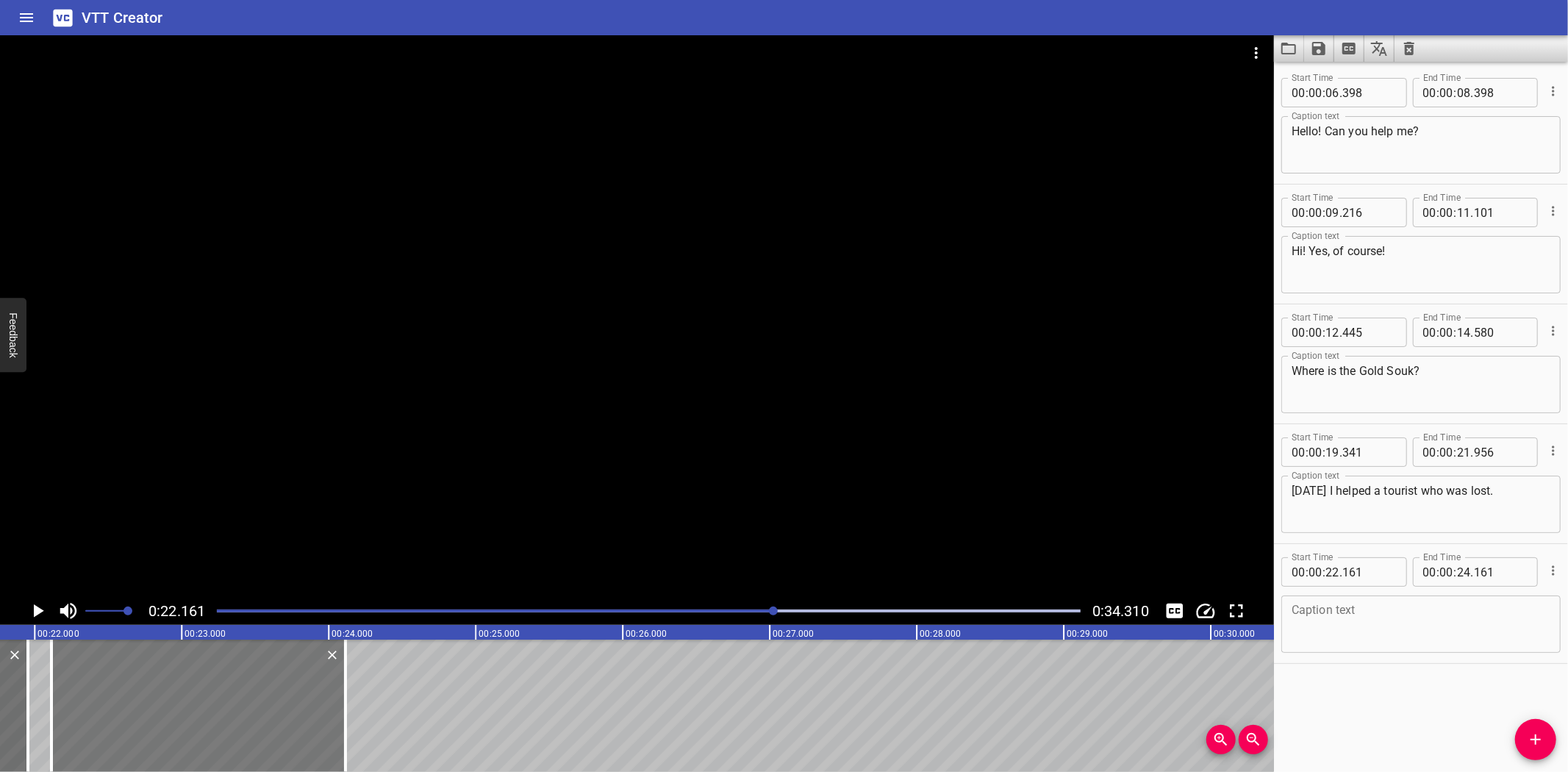
click at [192, 709] on div at bounding box center [199, 706] width 294 height 132
type input "116"
click at [1358, 607] on textarea at bounding box center [1420, 624] width 258 height 42
paste textarea "We said hello in English. She said ‘hello’ and I replied ‘hi!’. What other ways…"
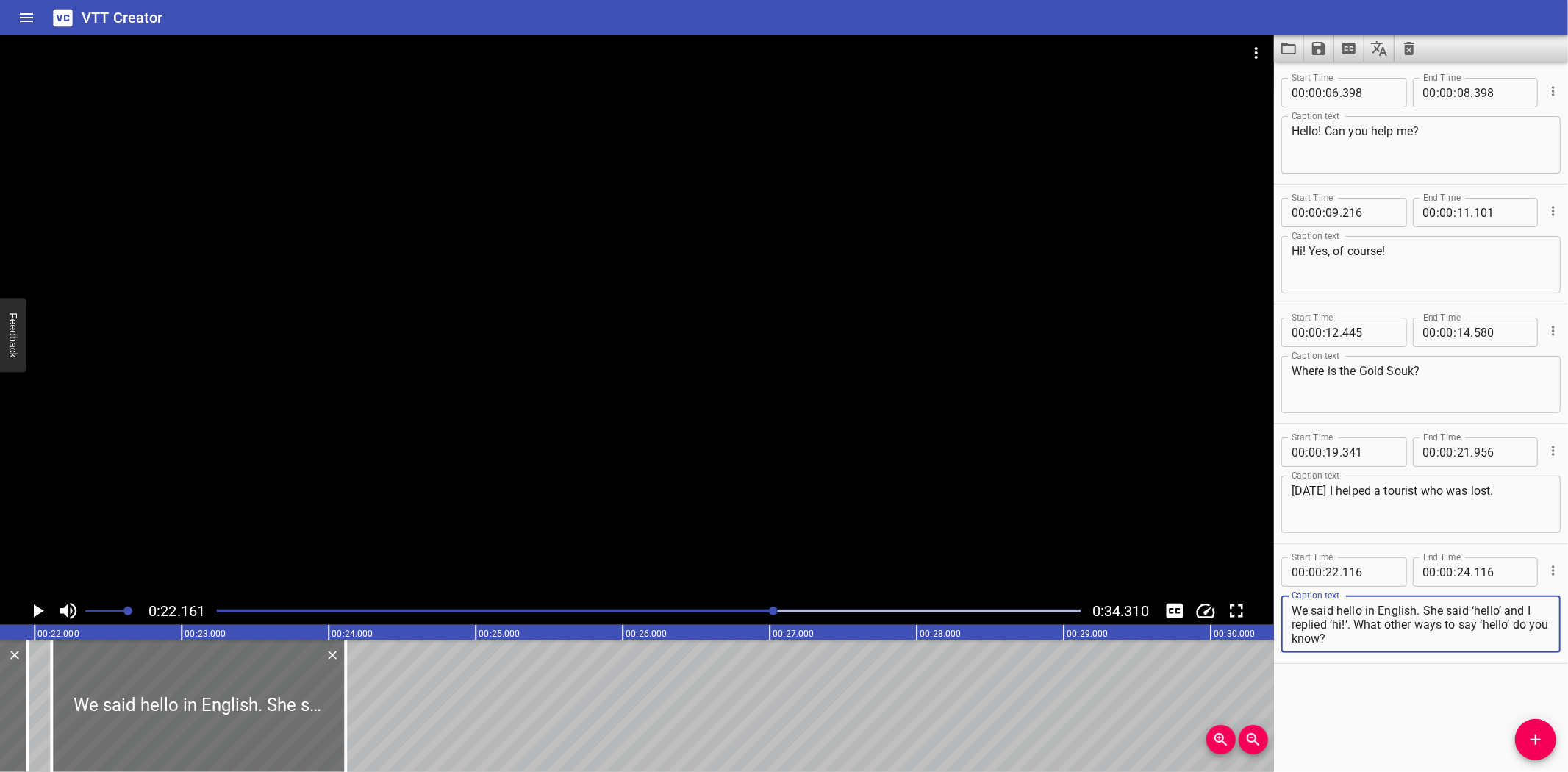
click at [1426, 611] on textarea "We said hello in English. She said ‘hello’ and I replied ‘hi!’. What other ways…" at bounding box center [1420, 624] width 258 height 42
type textarea "We said hello in English."
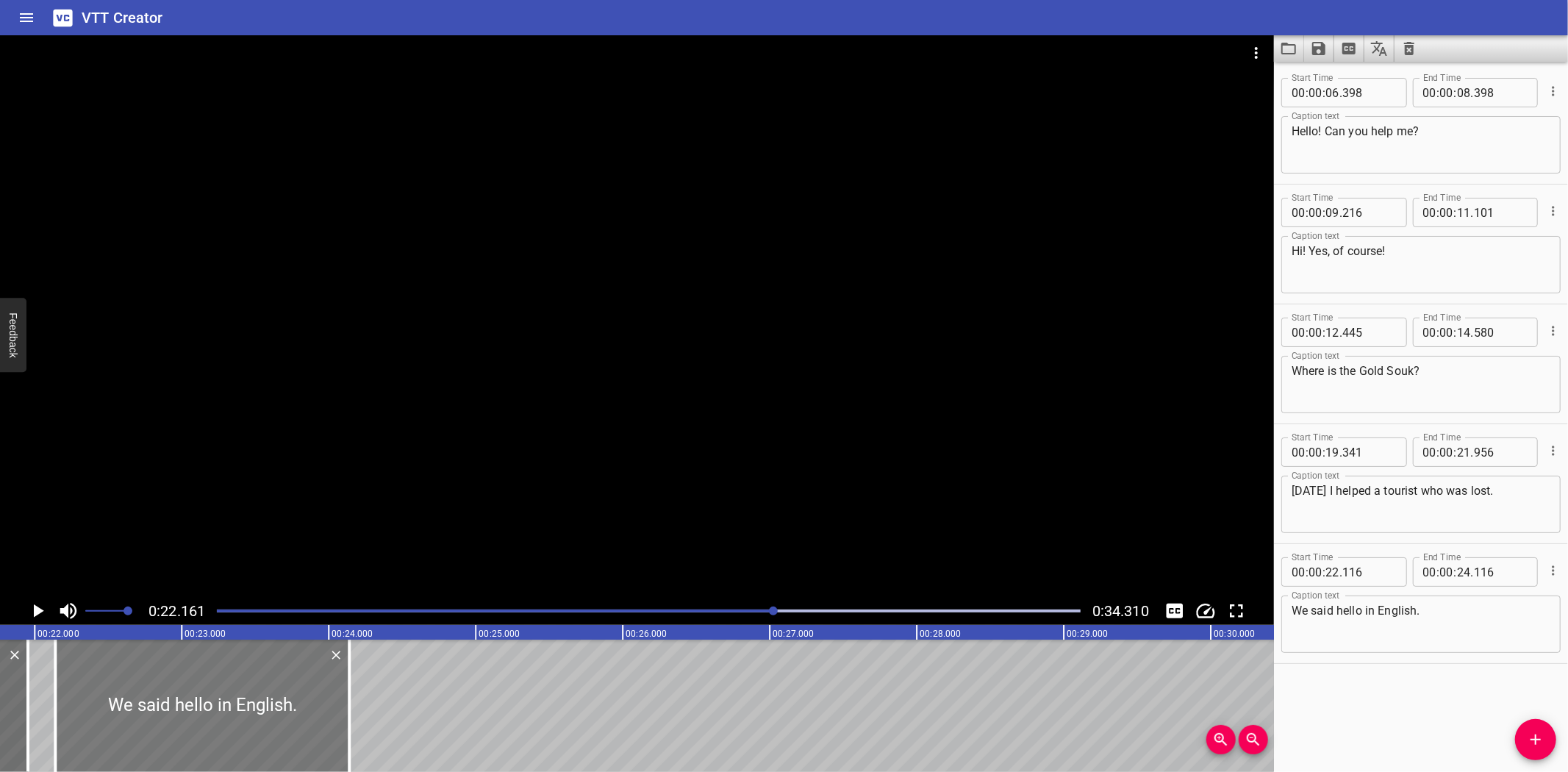
click at [165, 702] on div at bounding box center [202, 706] width 294 height 132
type input "141"
drag, startPoint x: 343, startPoint y: 726, endPoint x: 278, endPoint y: 732, distance: 65.3
click at [278, 732] on div at bounding box center [283, 706] width 15 height 132
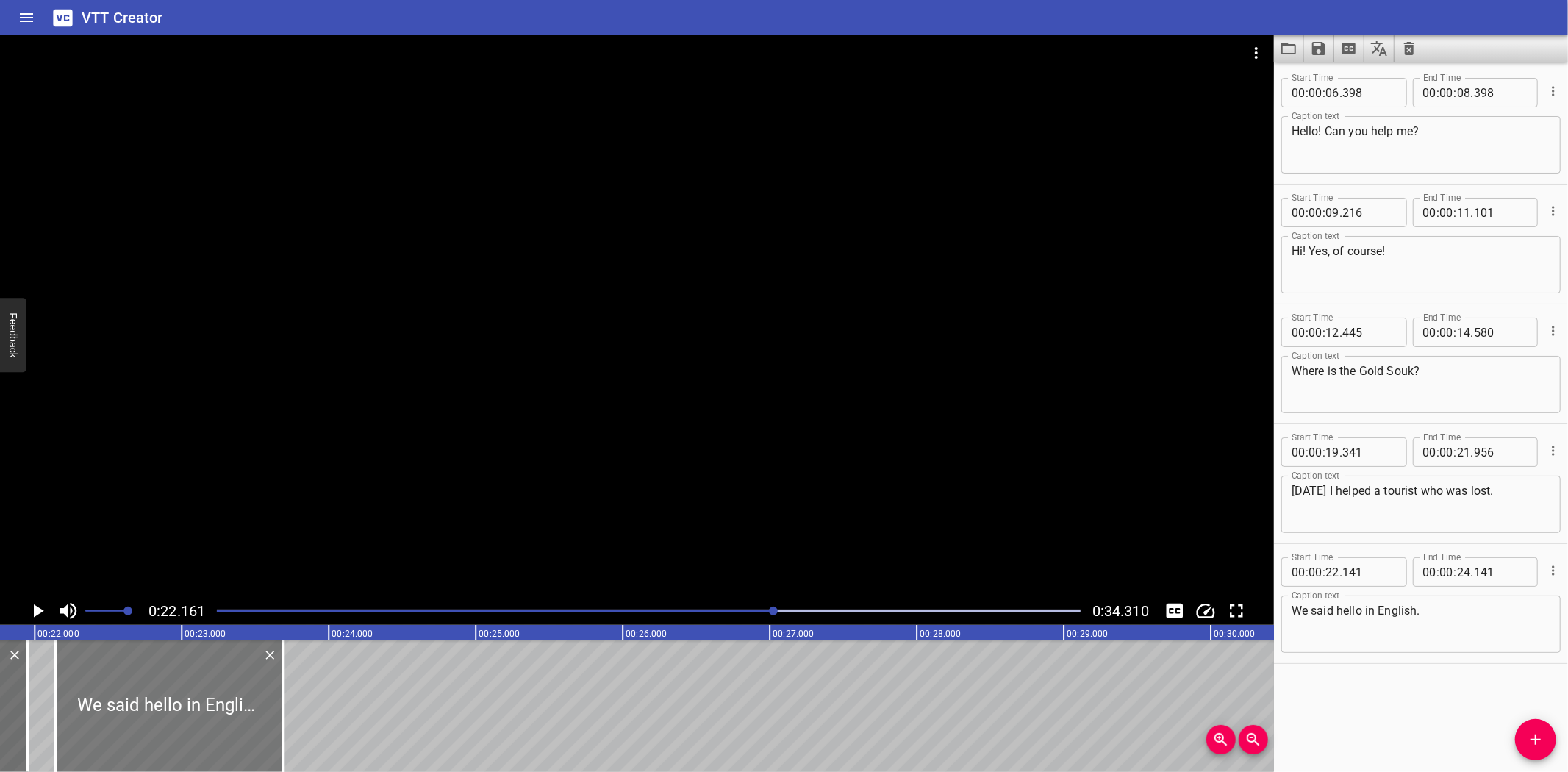
type input "23"
type input "691"
click at [33, 607] on icon "Play/Pause" at bounding box center [37, 611] width 22 height 22
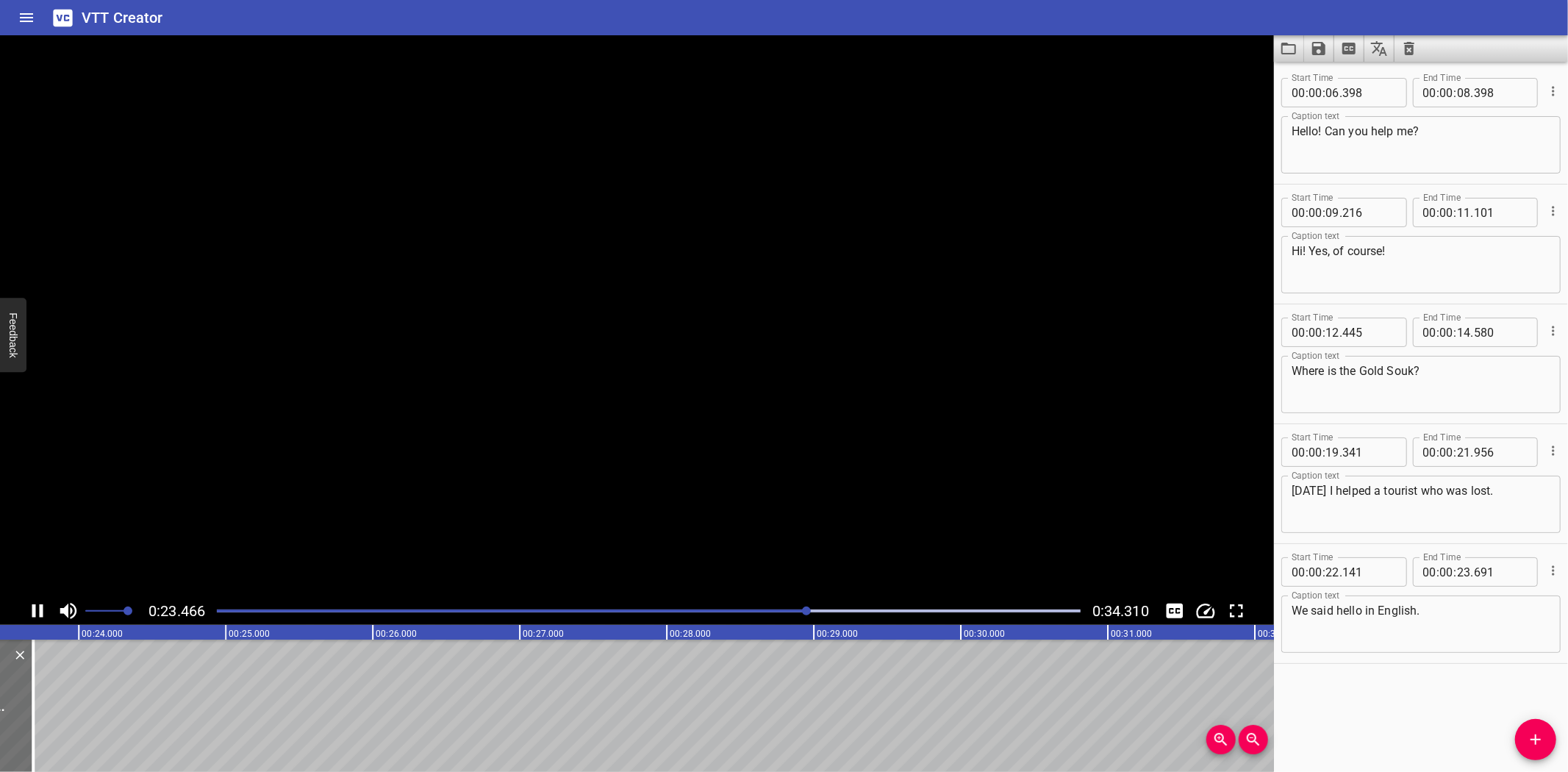
click at [33, 607] on icon "Play/Pause" at bounding box center [38, 611] width 11 height 14
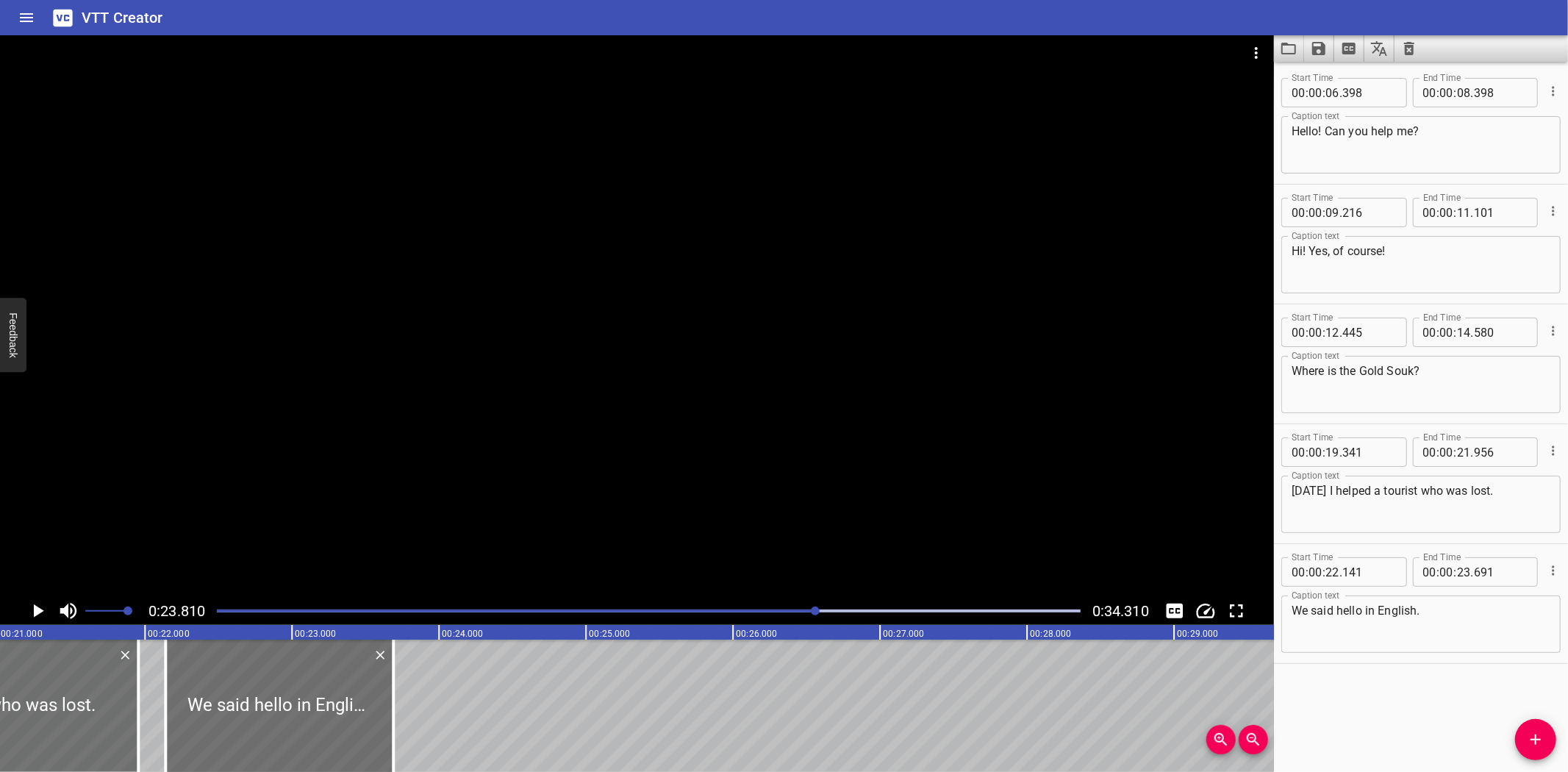
scroll to position [0, 3003]
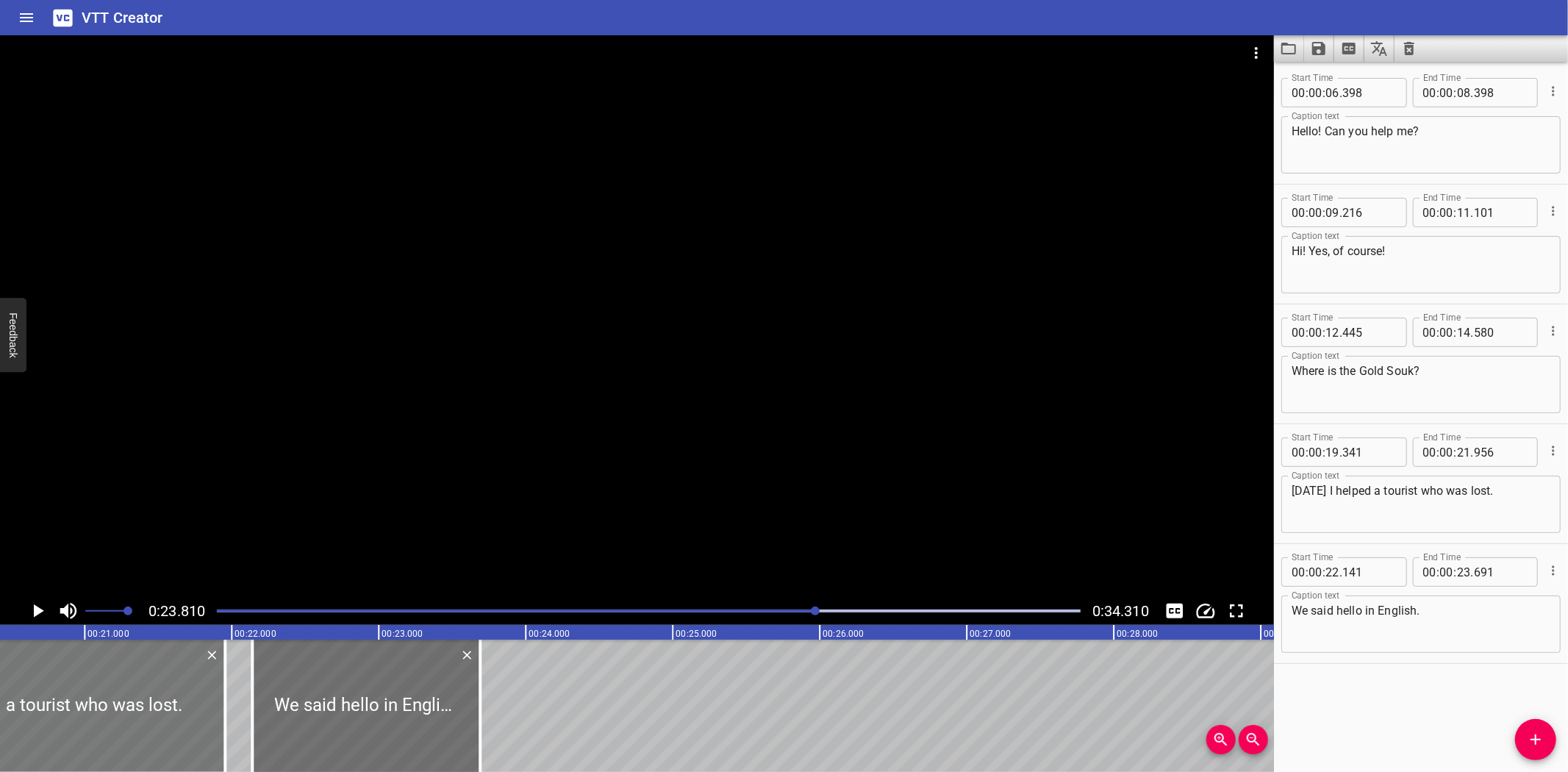
click at [31, 692] on div at bounding box center [33, 706] width 385 height 132
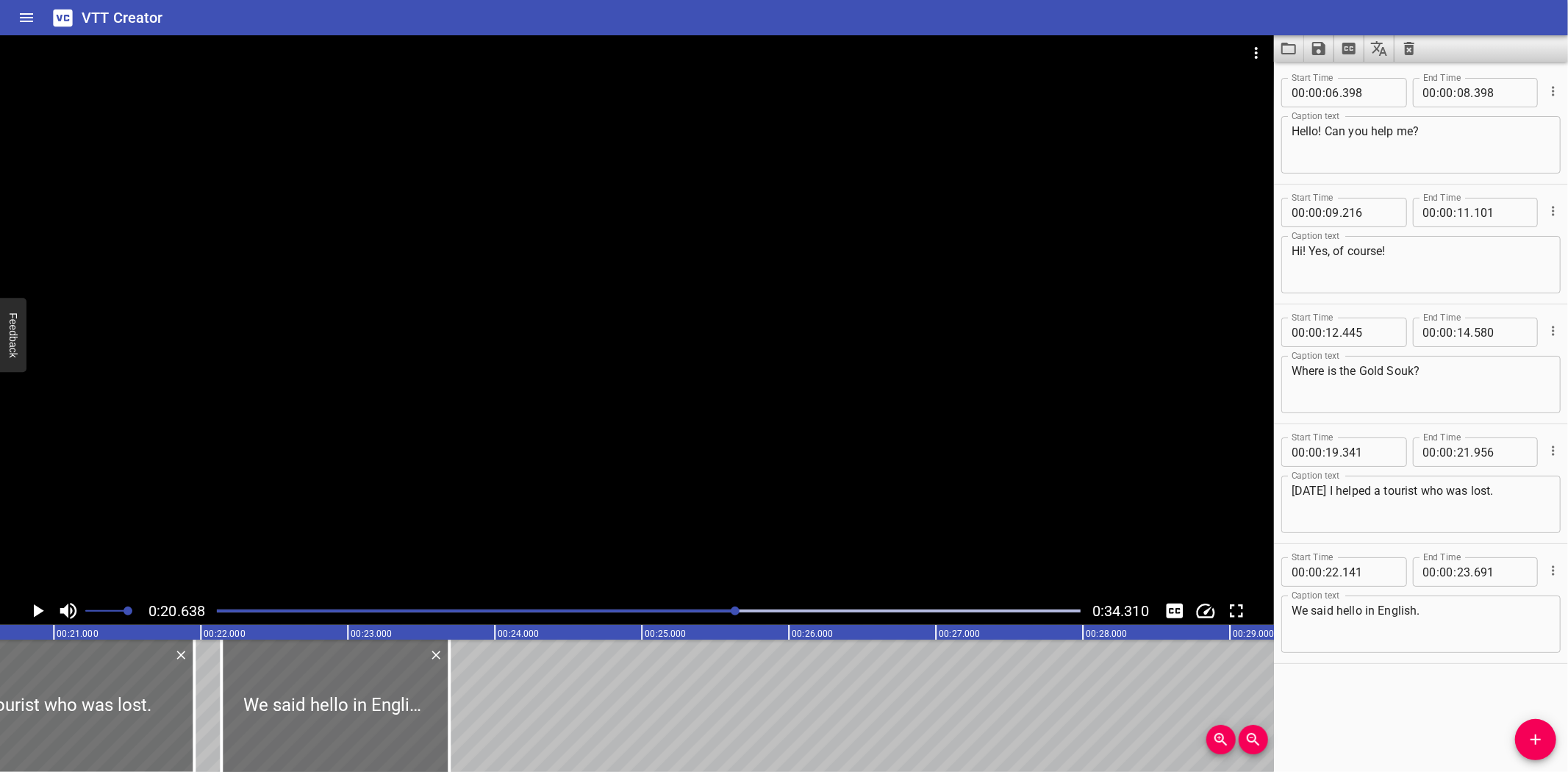
click at [35, 611] on icon "Play/Pause" at bounding box center [38, 611] width 10 height 14
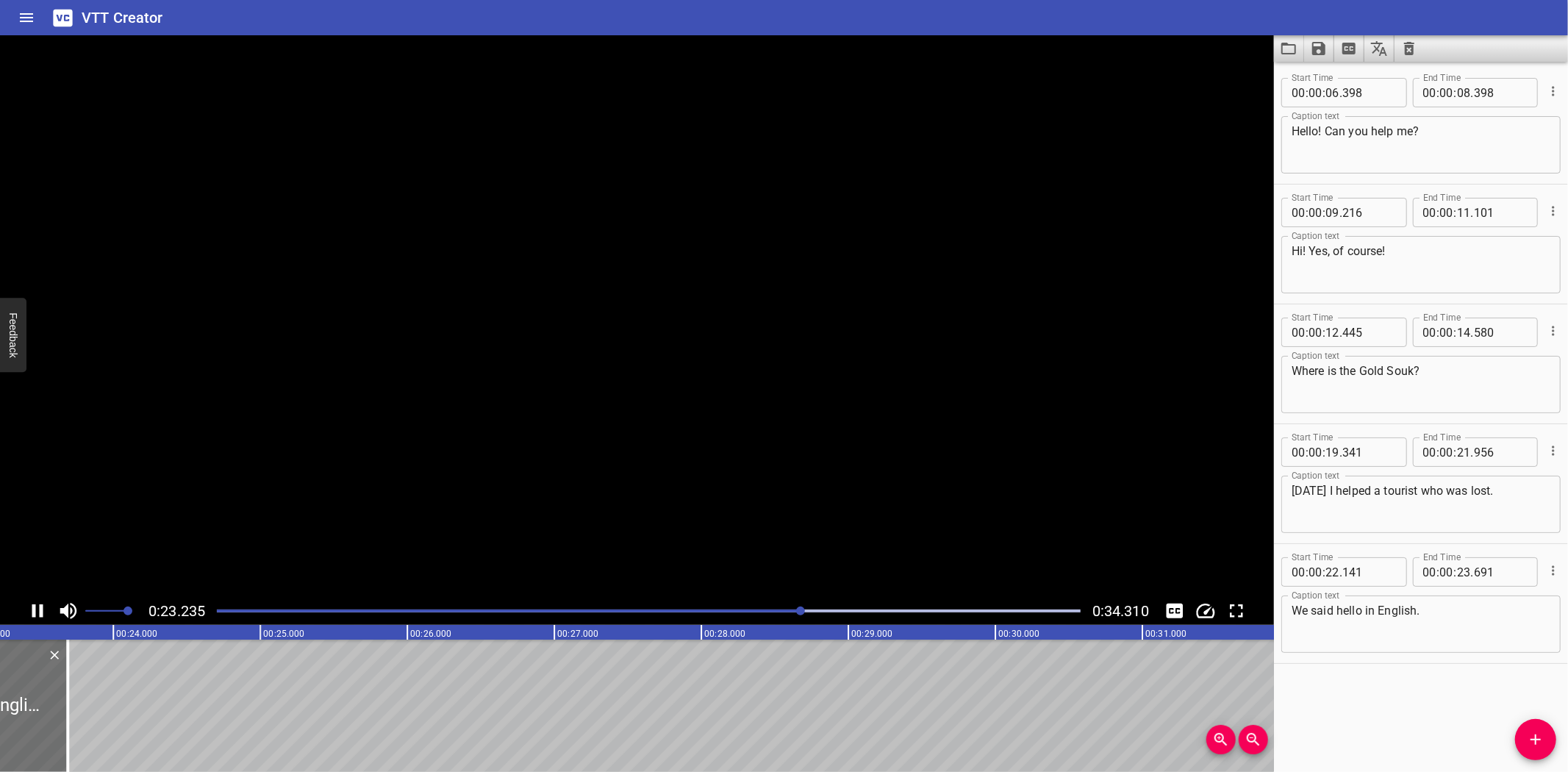
click at [35, 611] on icon "Play/Pause" at bounding box center [37, 611] width 22 height 22
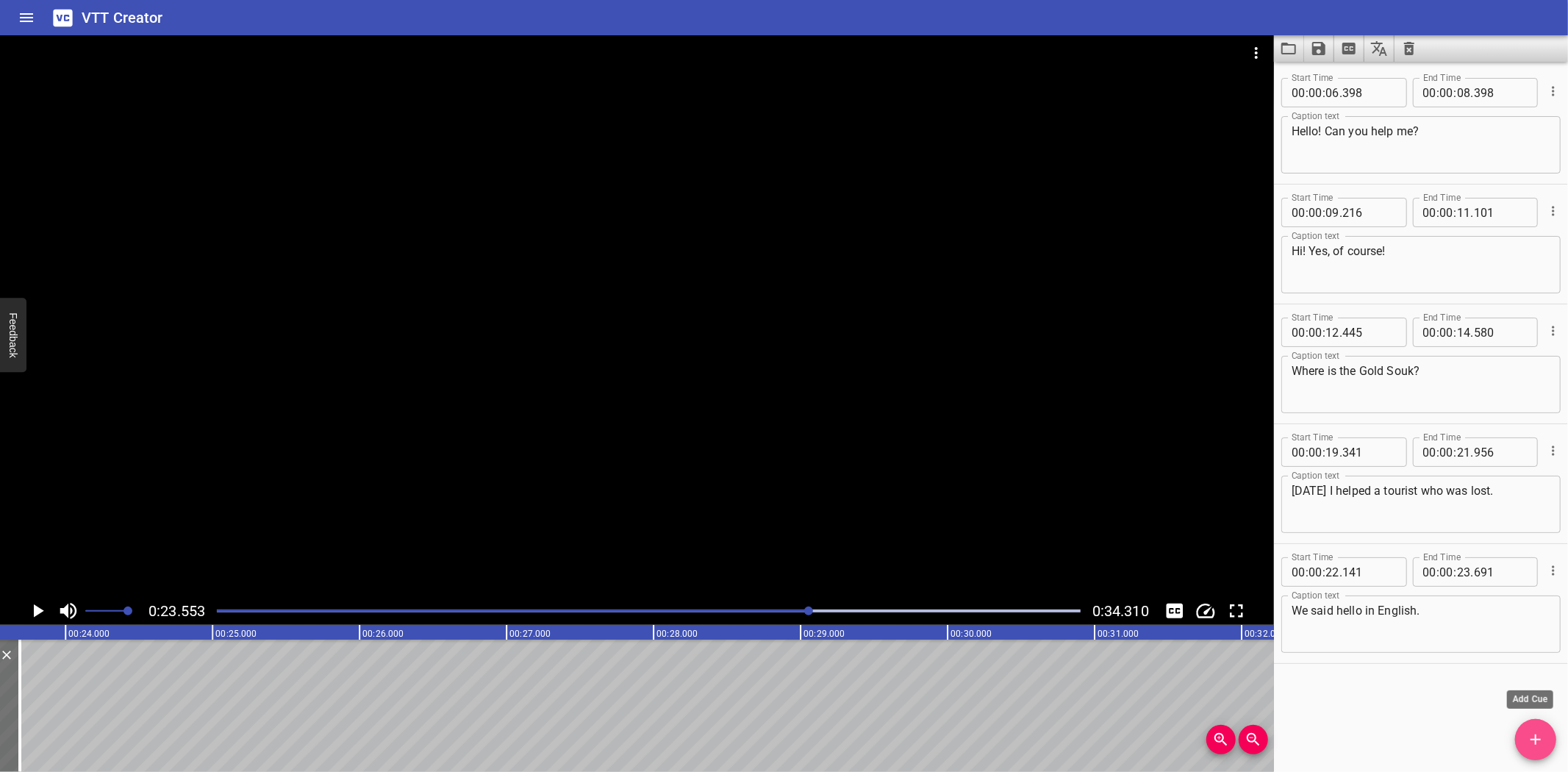
click at [1544, 733] on icon "Add Cue" at bounding box center [1534, 739] width 17 height 17
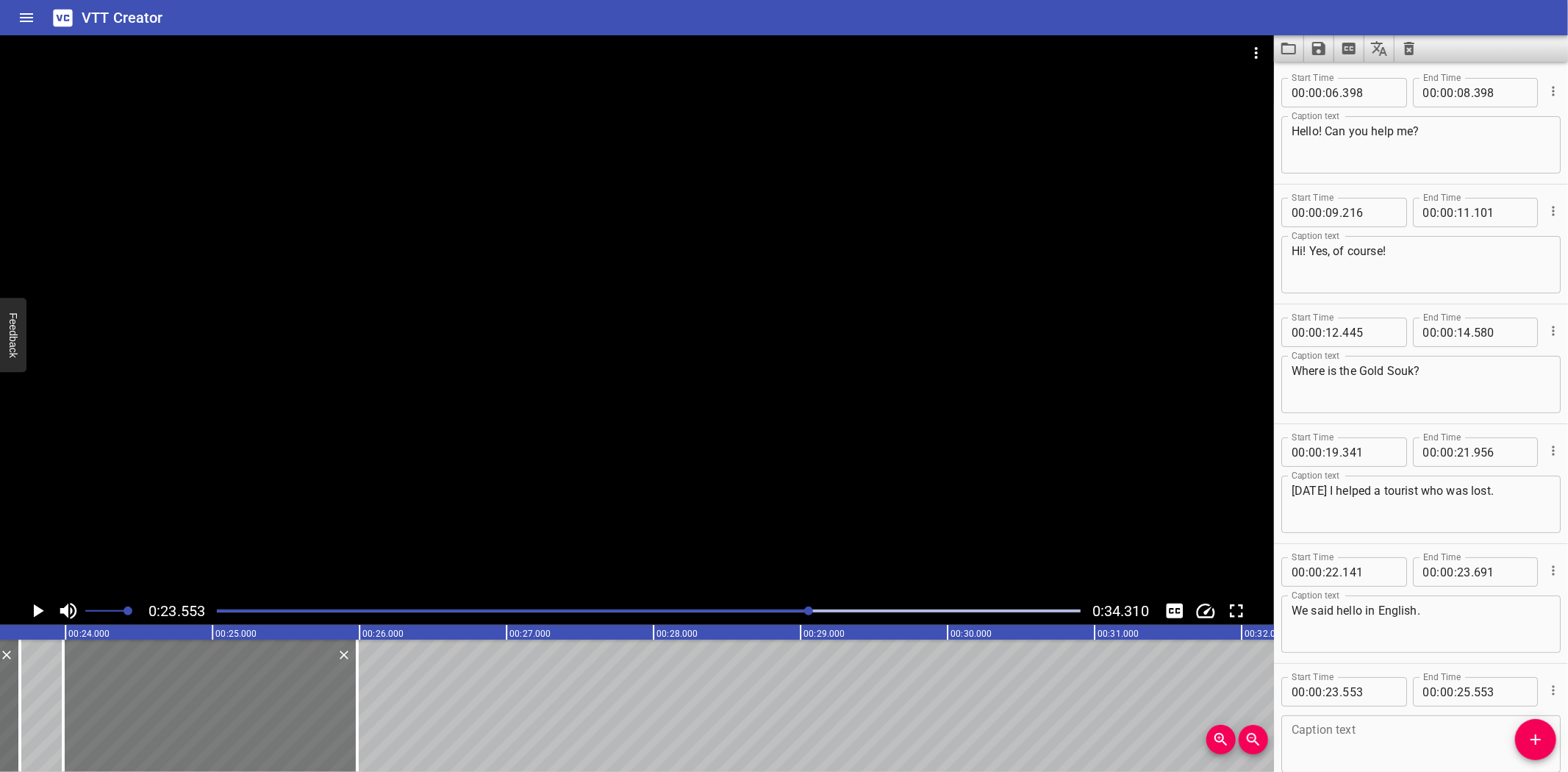
drag, startPoint x: 113, startPoint y: 701, endPoint x: 177, endPoint y: 699, distance: 64.0
click at [177, 699] on div at bounding box center [210, 706] width 294 height 132
type input "983"
click at [1407, 730] on textarea at bounding box center [1420, 745] width 258 height 42
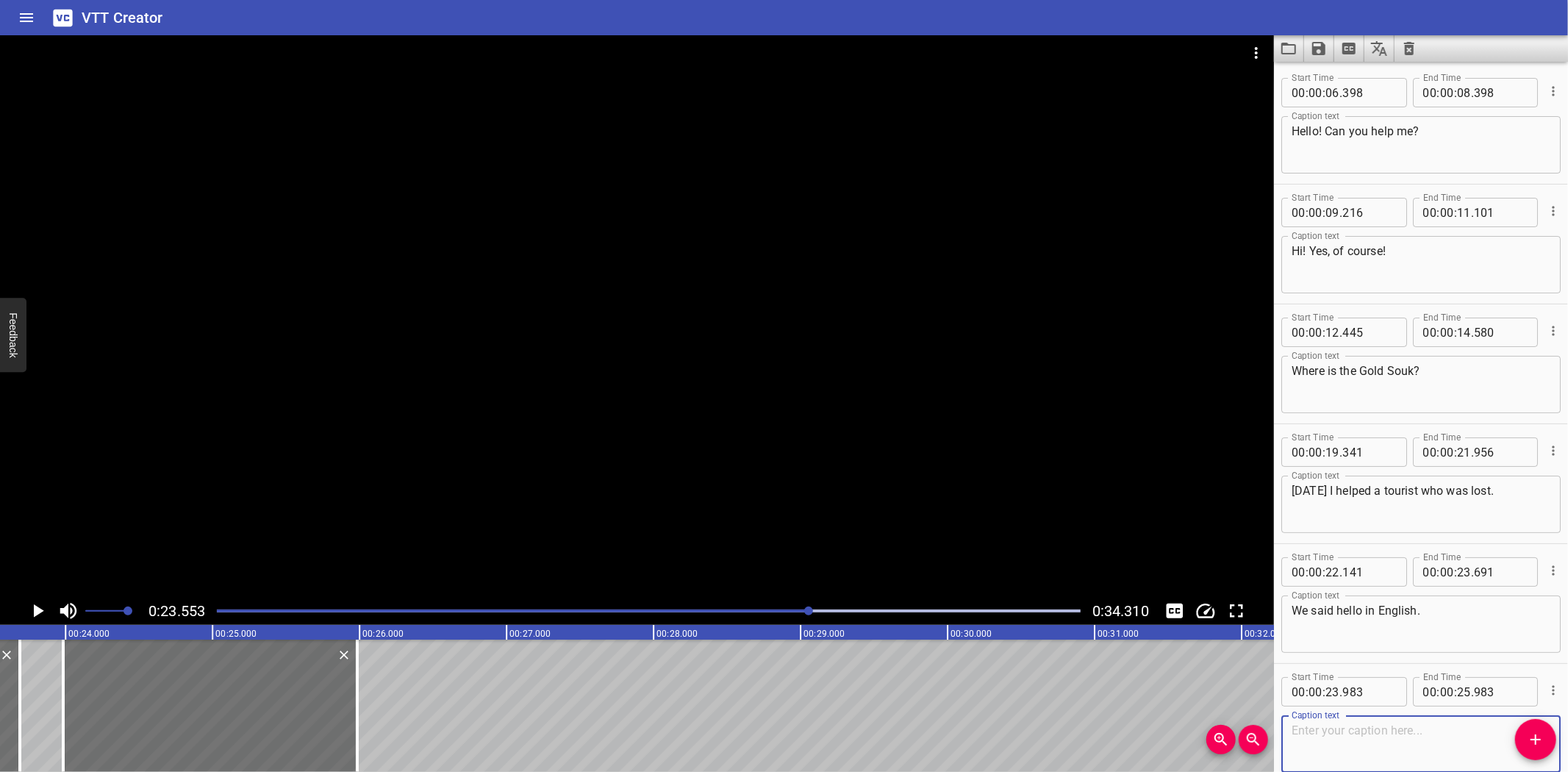
paste textarea "She said ‘hello’ and I replied ‘hi!’. What other ways to say ‘hello’ do you kno…"
click at [1464, 729] on textarea "She said ‘hello’ and I replied ‘hi!’. What other ways to say ‘hello’ do you kno…" at bounding box center [1420, 745] width 258 height 42
type textarea "She said ‘hello’ and I replied ‘hi!’."
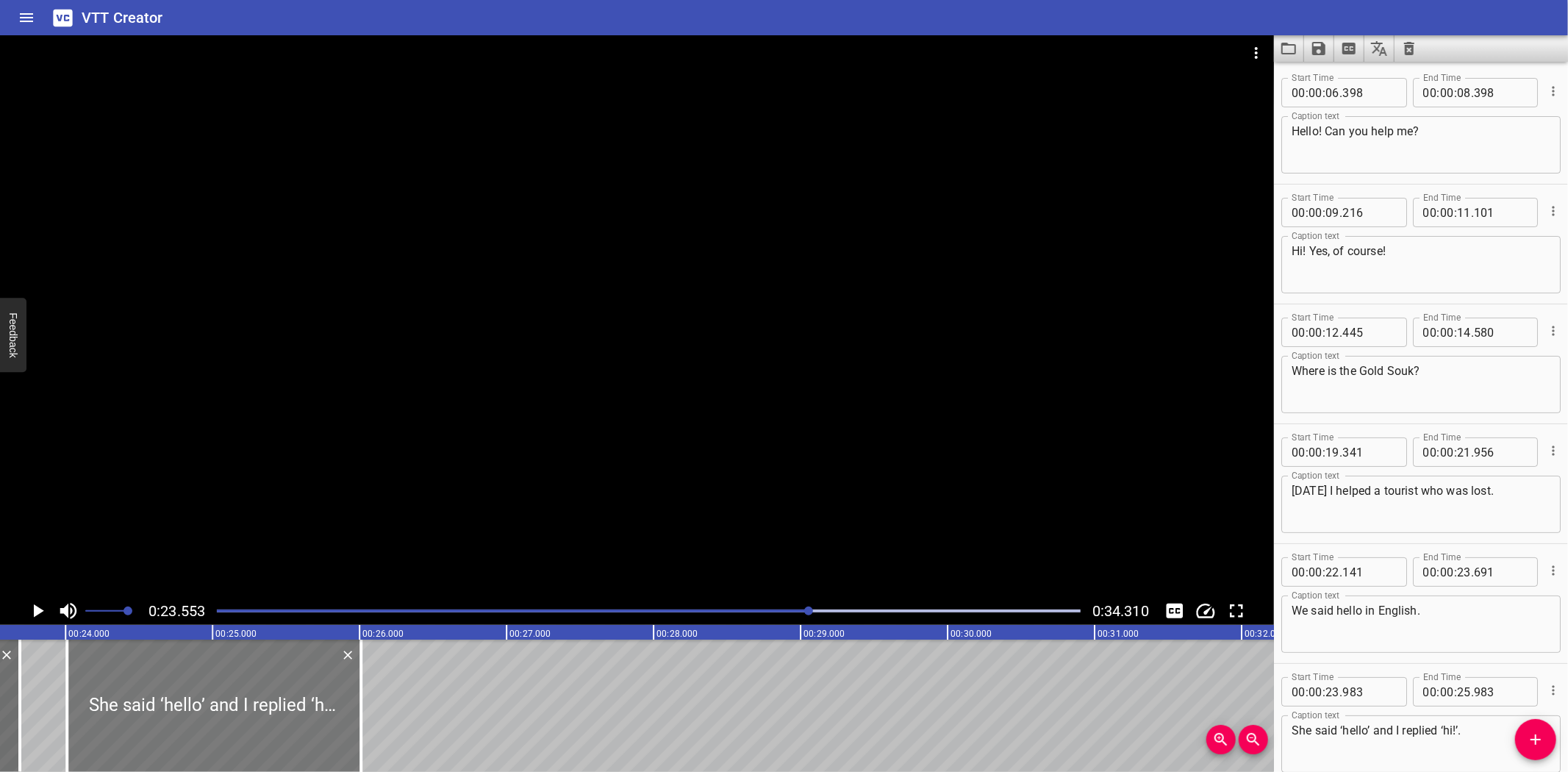
click at [192, 684] on div at bounding box center [214, 706] width 294 height 132
type input "24"
type input "008"
type input "26"
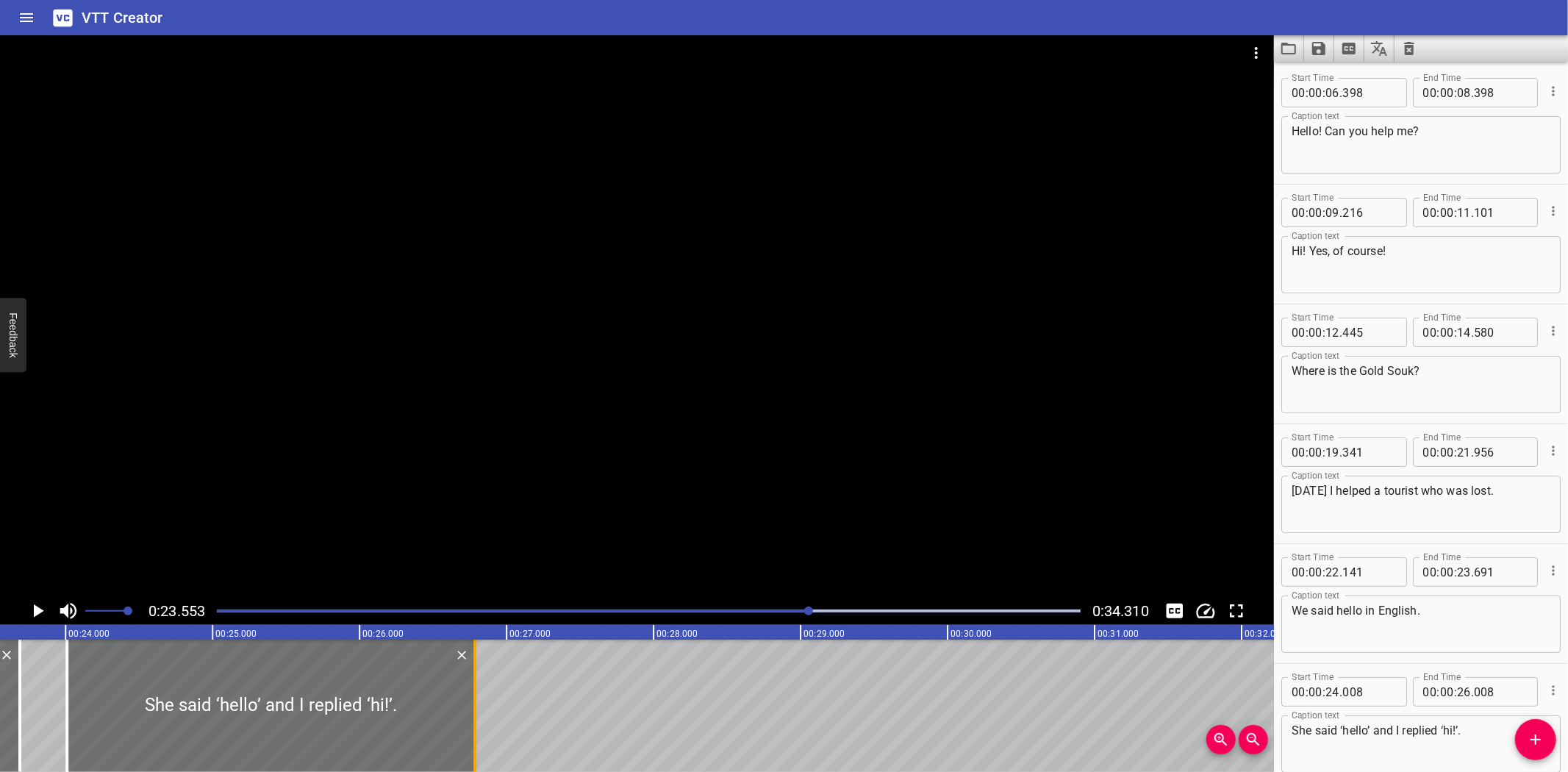
drag, startPoint x: 359, startPoint y: 679, endPoint x: 472, endPoint y: 675, distance: 113.1
click at [473, 675] on div at bounding box center [474, 706] width 3 height 132
type input "783"
click at [33, 609] on icon "Play/Pause" at bounding box center [37, 611] width 22 height 22
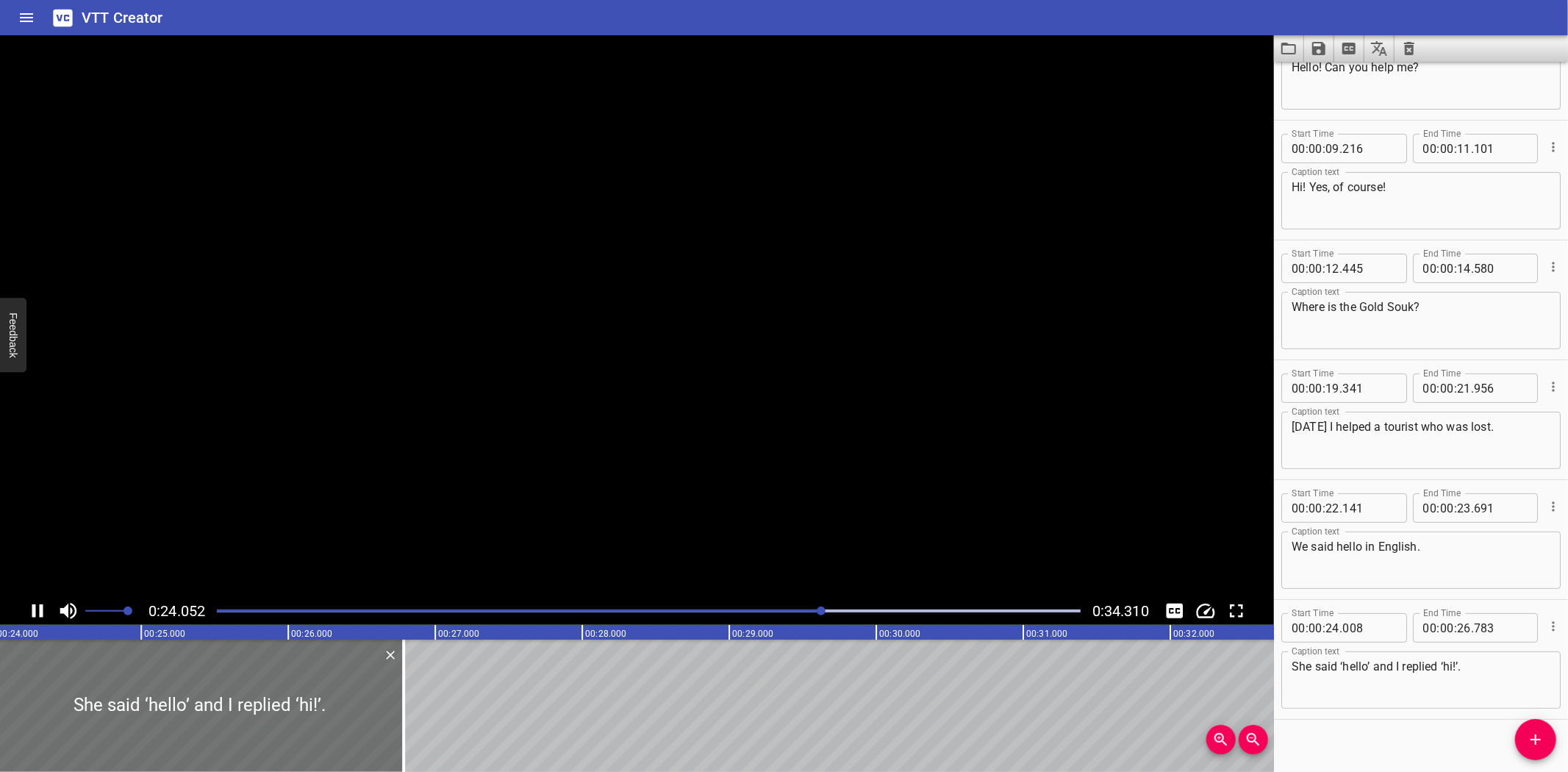
scroll to position [77, 0]
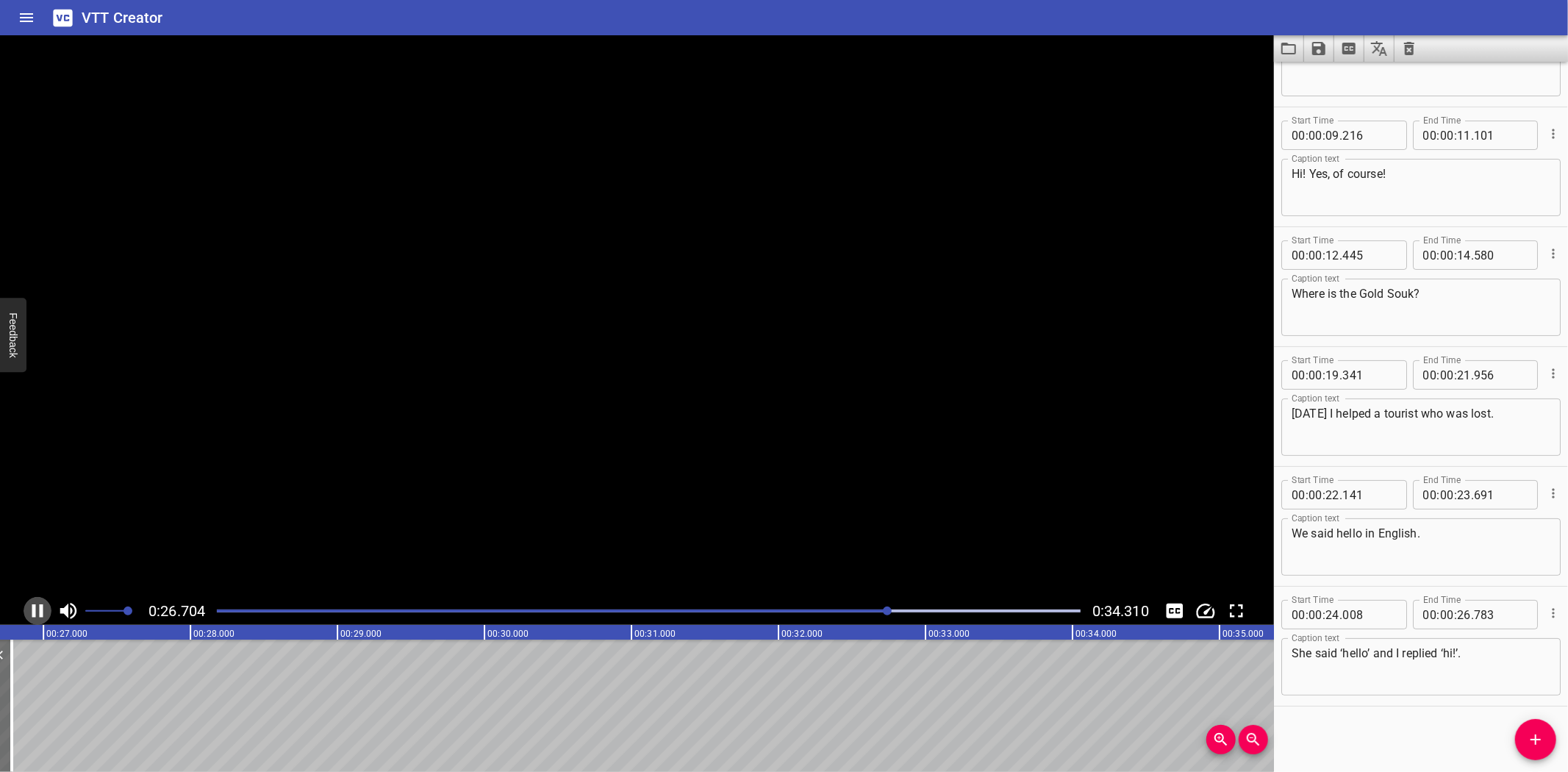
click at [33, 609] on icon "Play/Pause" at bounding box center [38, 611] width 11 height 14
click at [1533, 743] on icon "Add Cue" at bounding box center [1534, 739] width 17 height 17
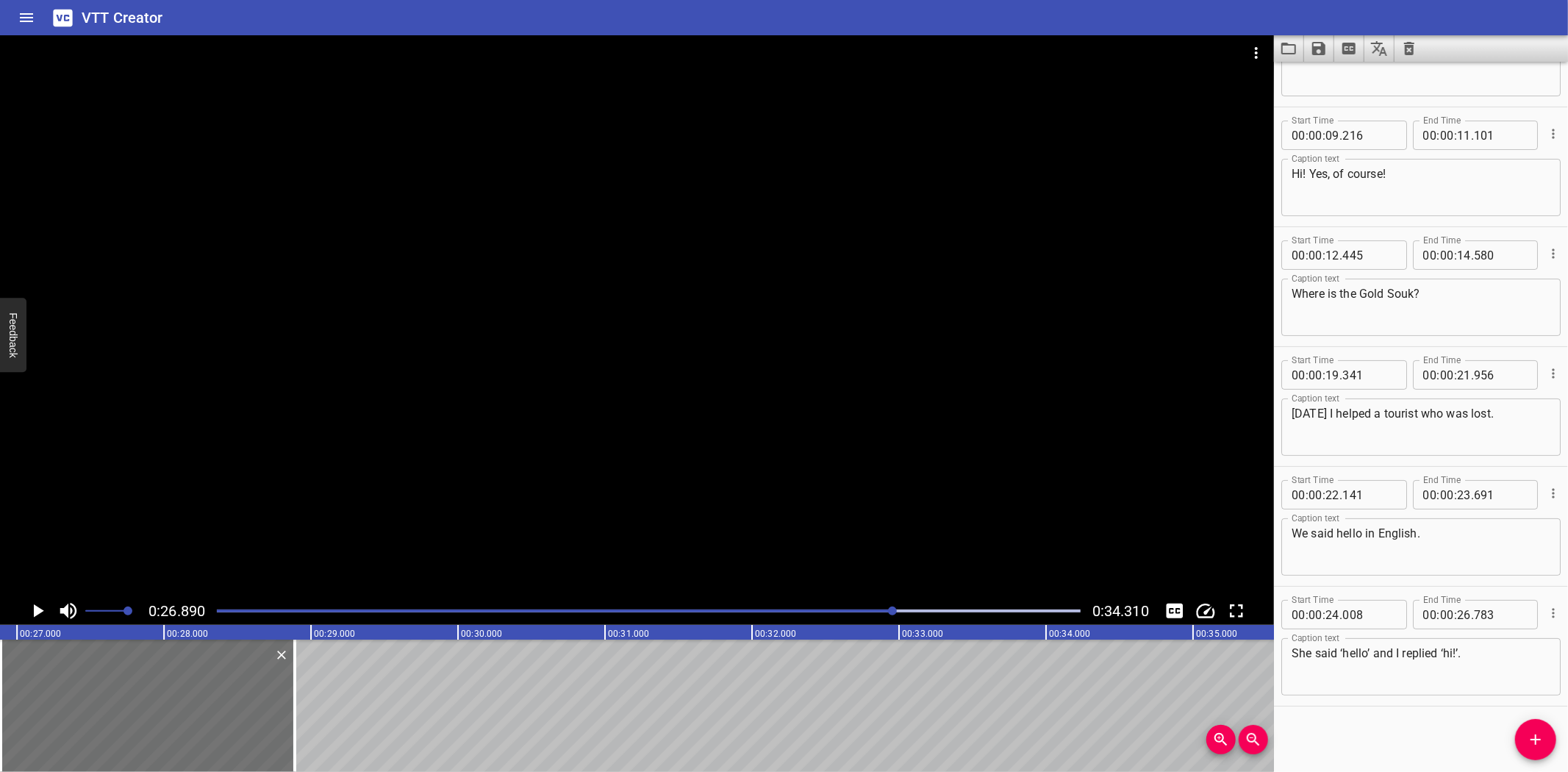
scroll to position [84, 0]
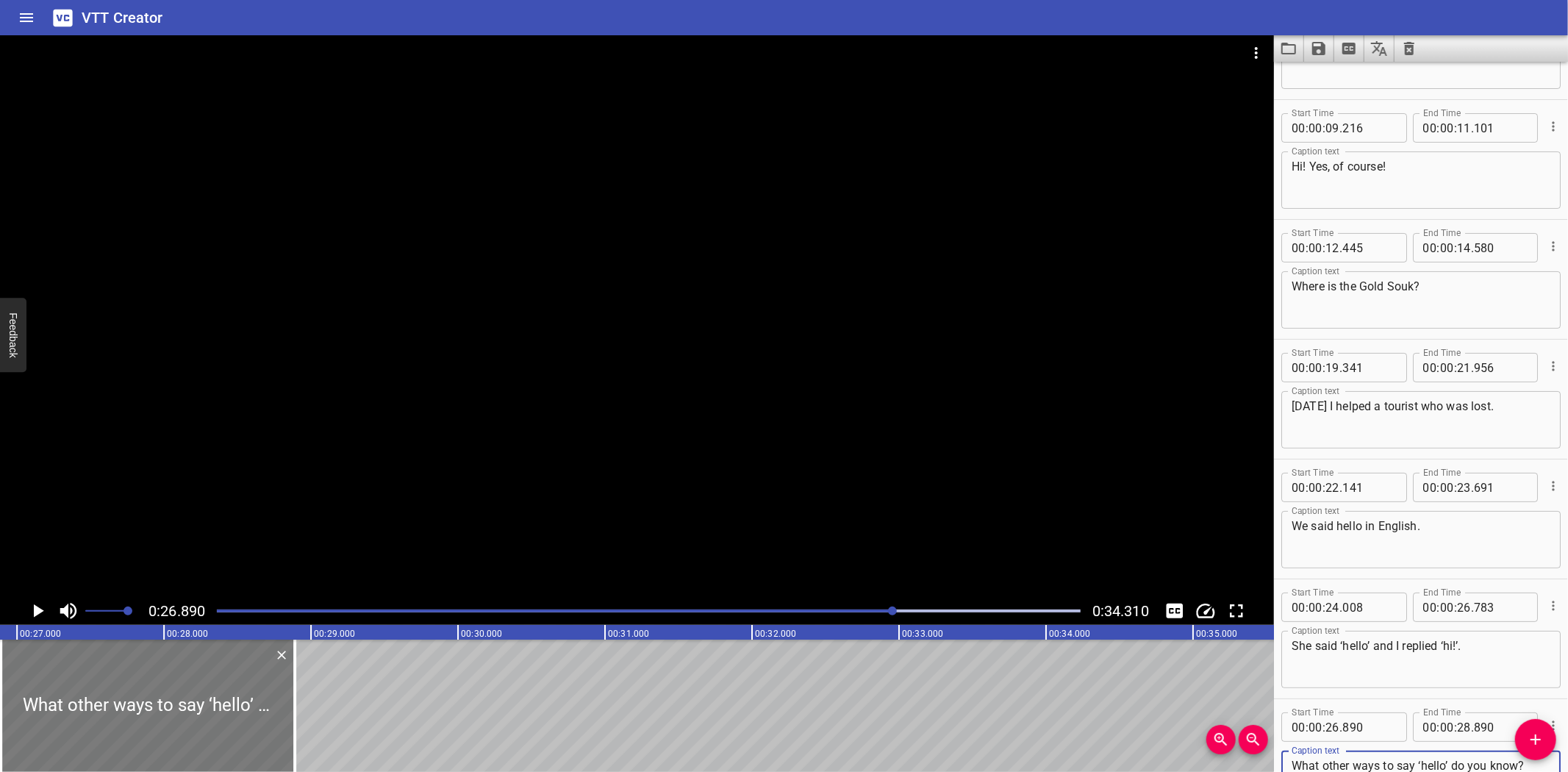
type textarea "What other ways to say ‘hello’ do you know?"
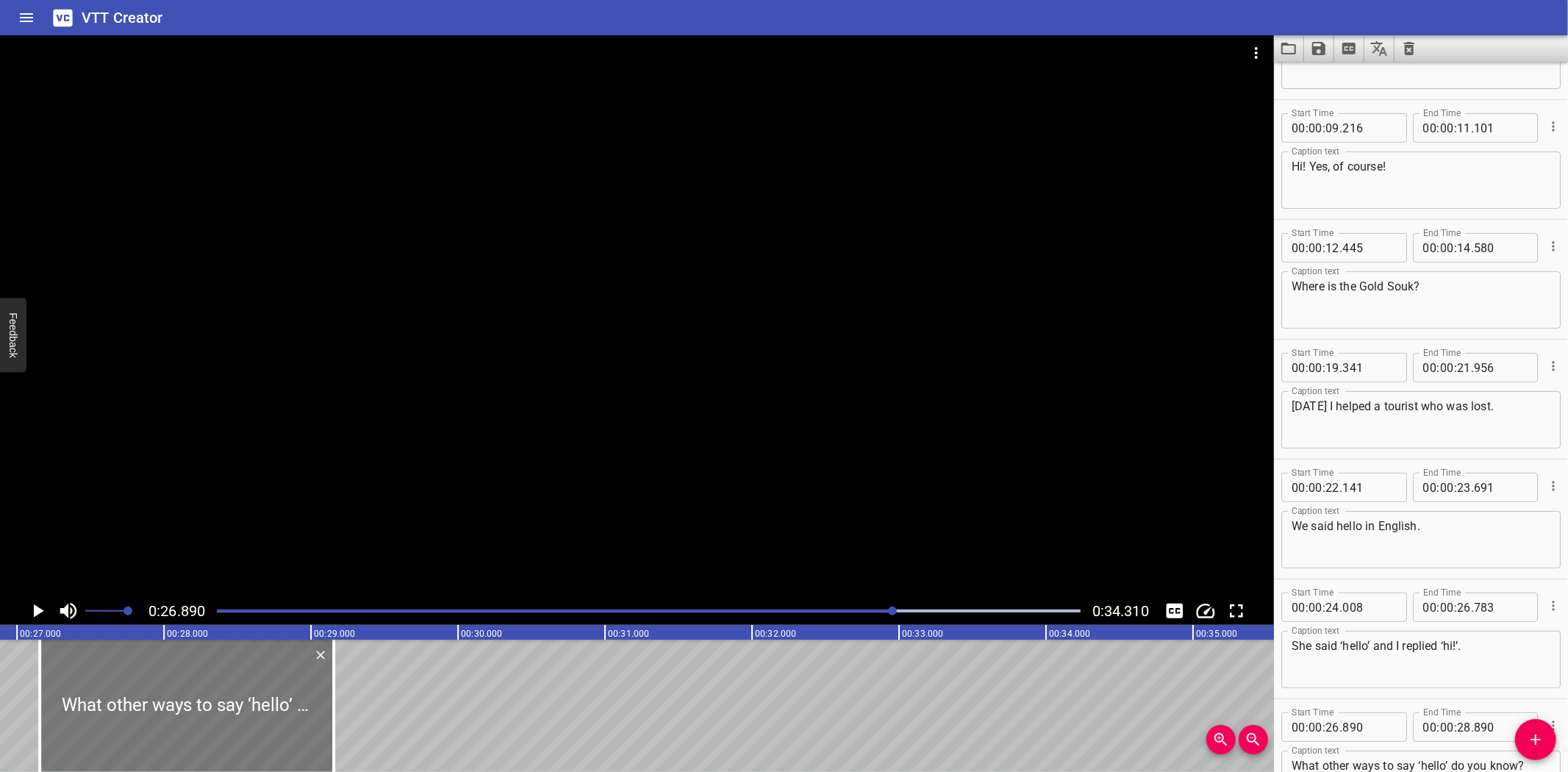
drag, startPoint x: 150, startPoint y: 701, endPoint x: 188, endPoint y: 700, distance: 38.0
click at [188, 700] on div at bounding box center [187, 706] width 294 height 132
type input "27"
type input "155"
type input "29"
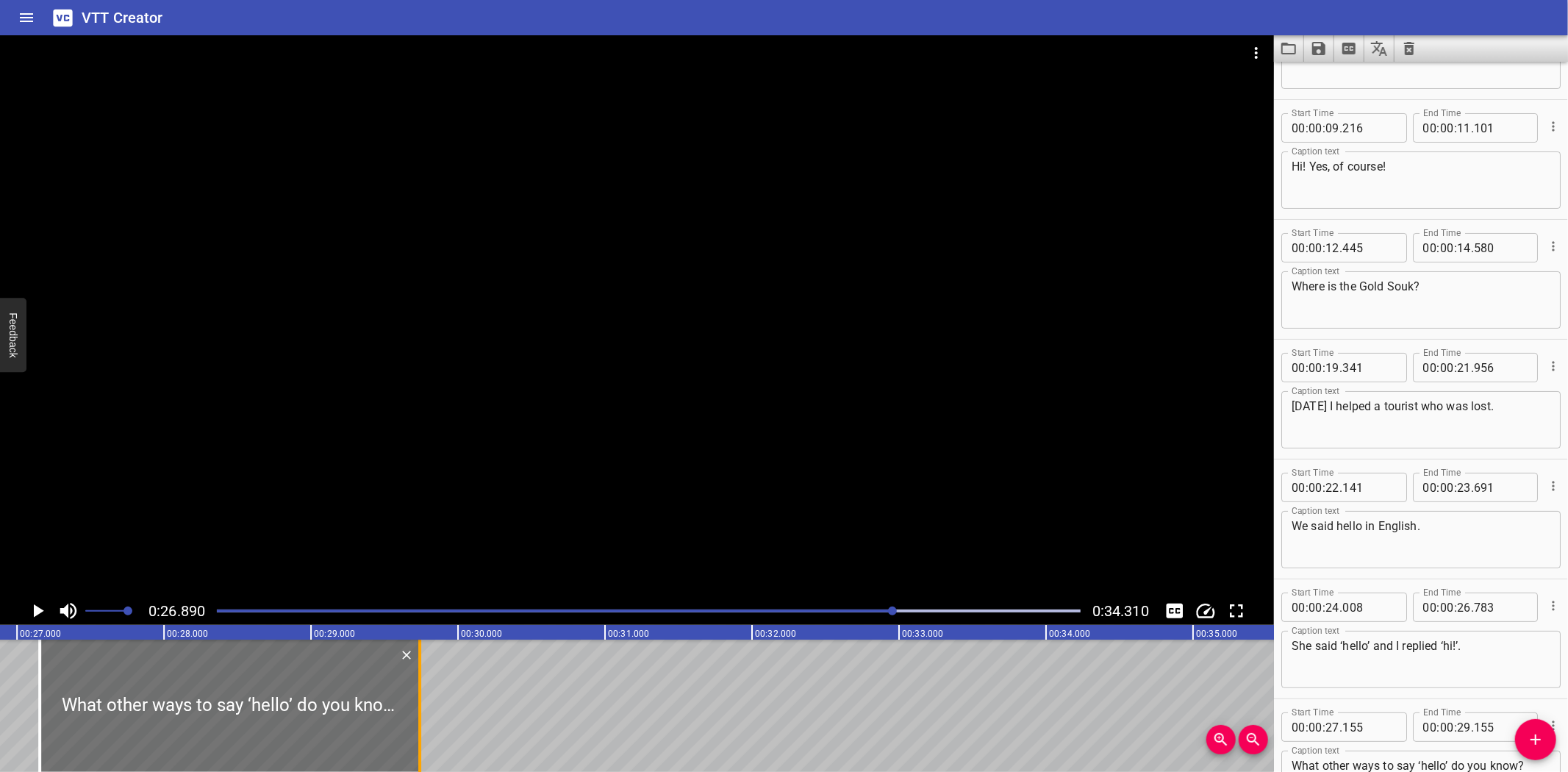
drag, startPoint x: 332, startPoint y: 722, endPoint x: 417, endPoint y: 726, distance: 85.1
click at [417, 726] on div at bounding box center [420, 706] width 15 height 132
type input "740"
click at [37, 603] on icon "Play/Pause" at bounding box center [37, 611] width 22 height 22
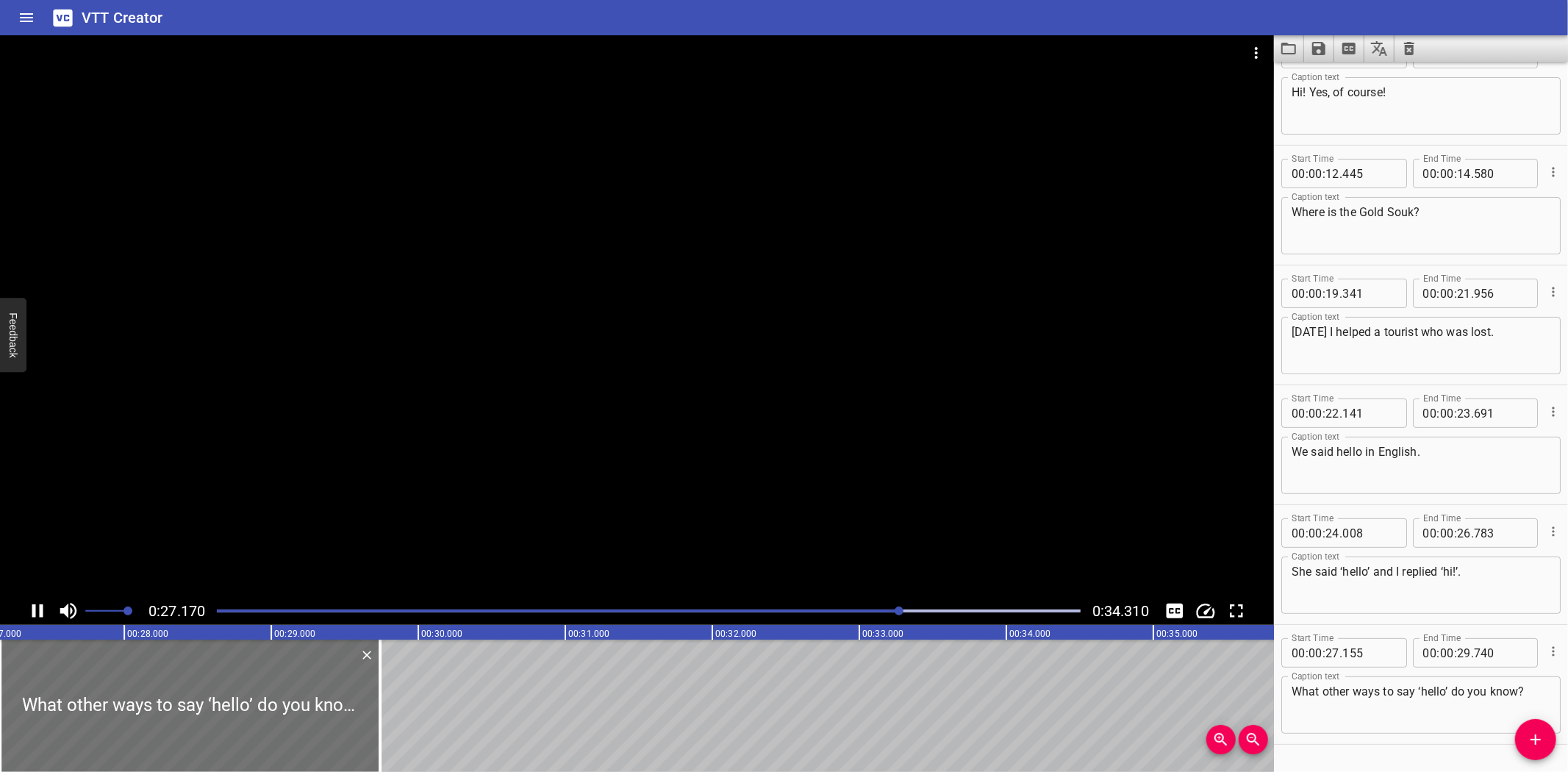
scroll to position [196, 0]
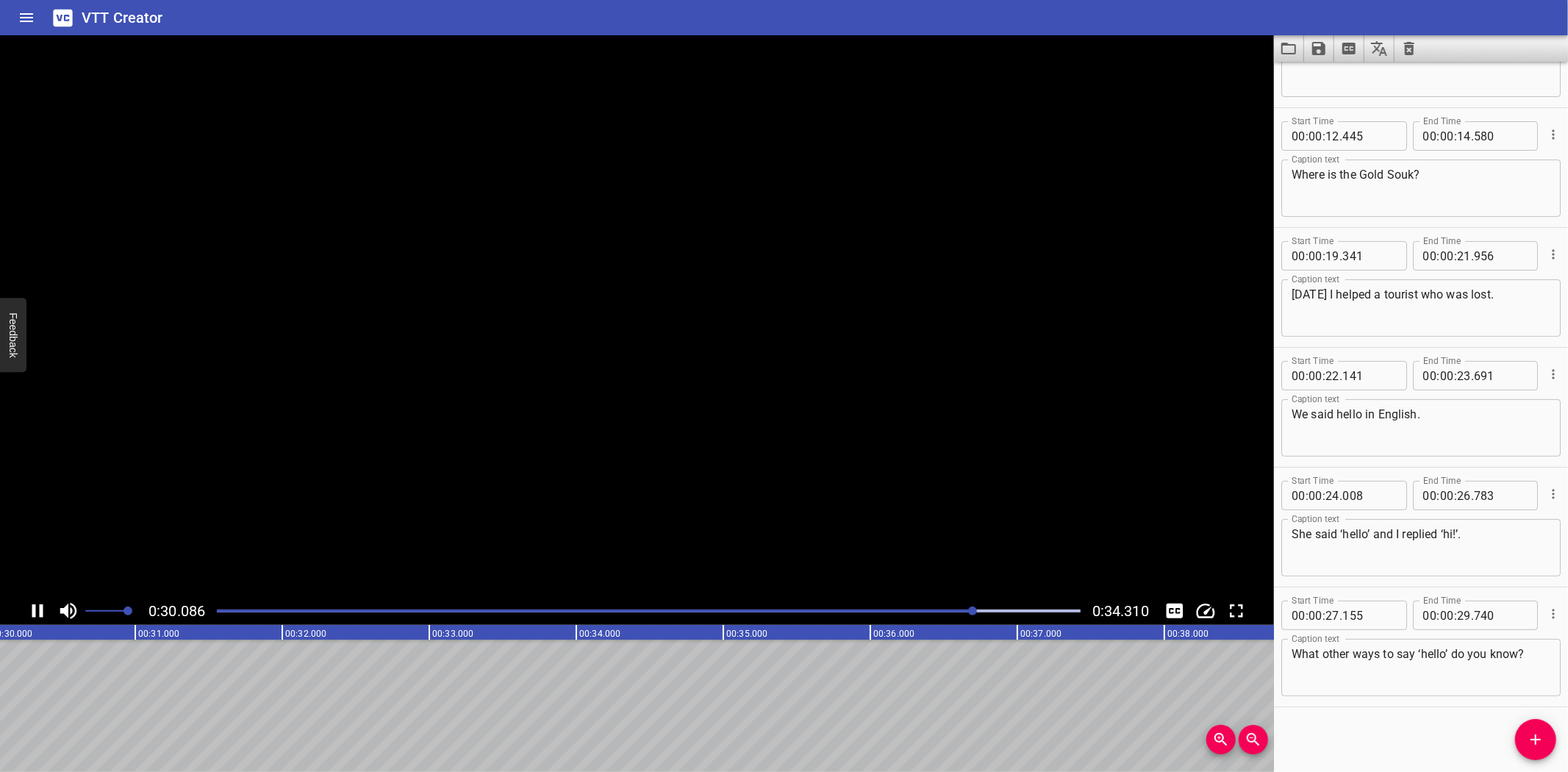
click at [37, 603] on icon "Play/Pause" at bounding box center [37, 611] width 22 height 22
click at [1542, 740] on icon "Add Cue" at bounding box center [1534, 739] width 17 height 17
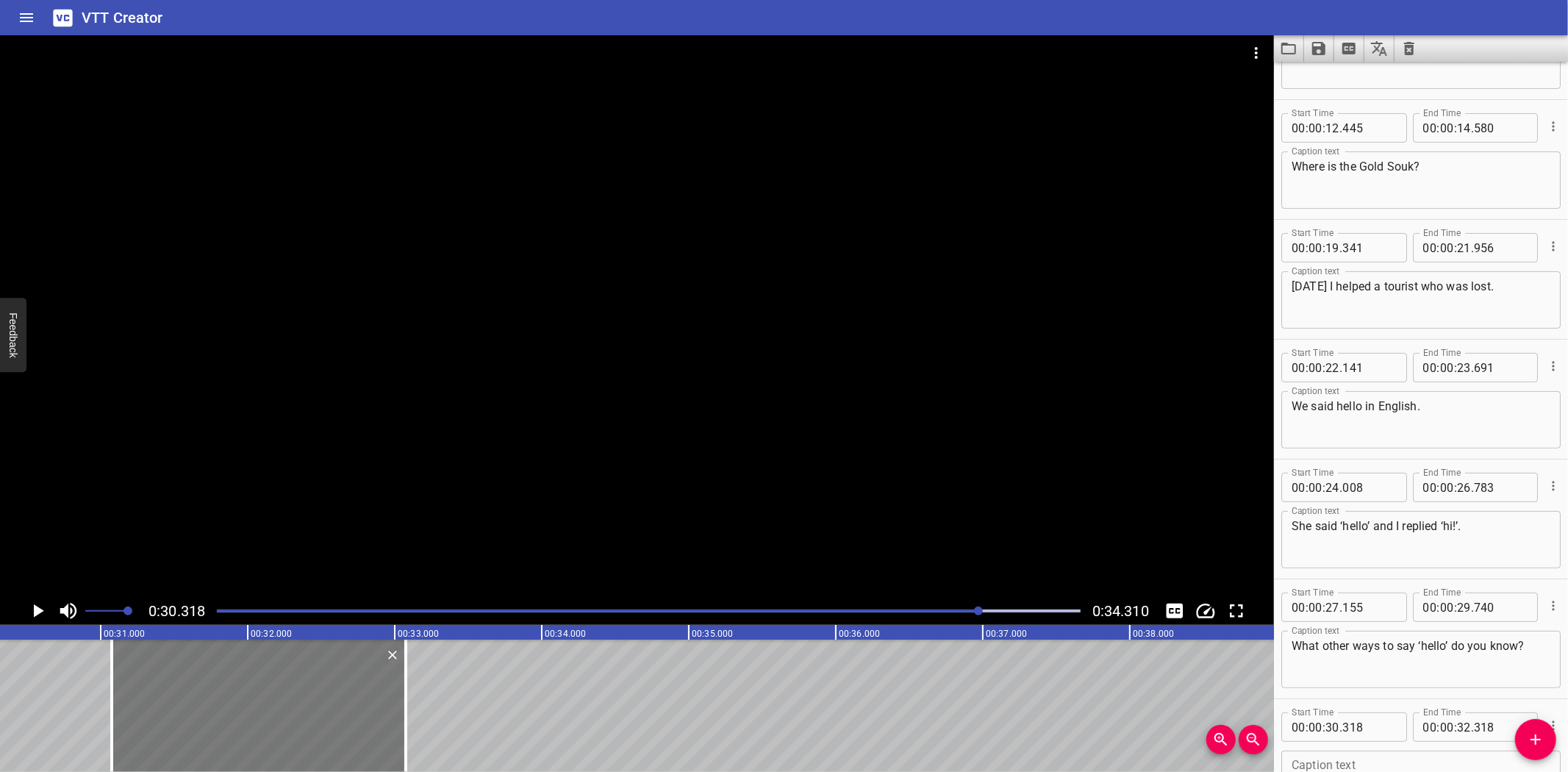
drag, startPoint x: 147, startPoint y: 681, endPoint x: 258, endPoint y: 679, distance: 111.0
click at [258, 679] on div at bounding box center [258, 706] width 294 height 132
type input "31"
type input "073"
type input "33"
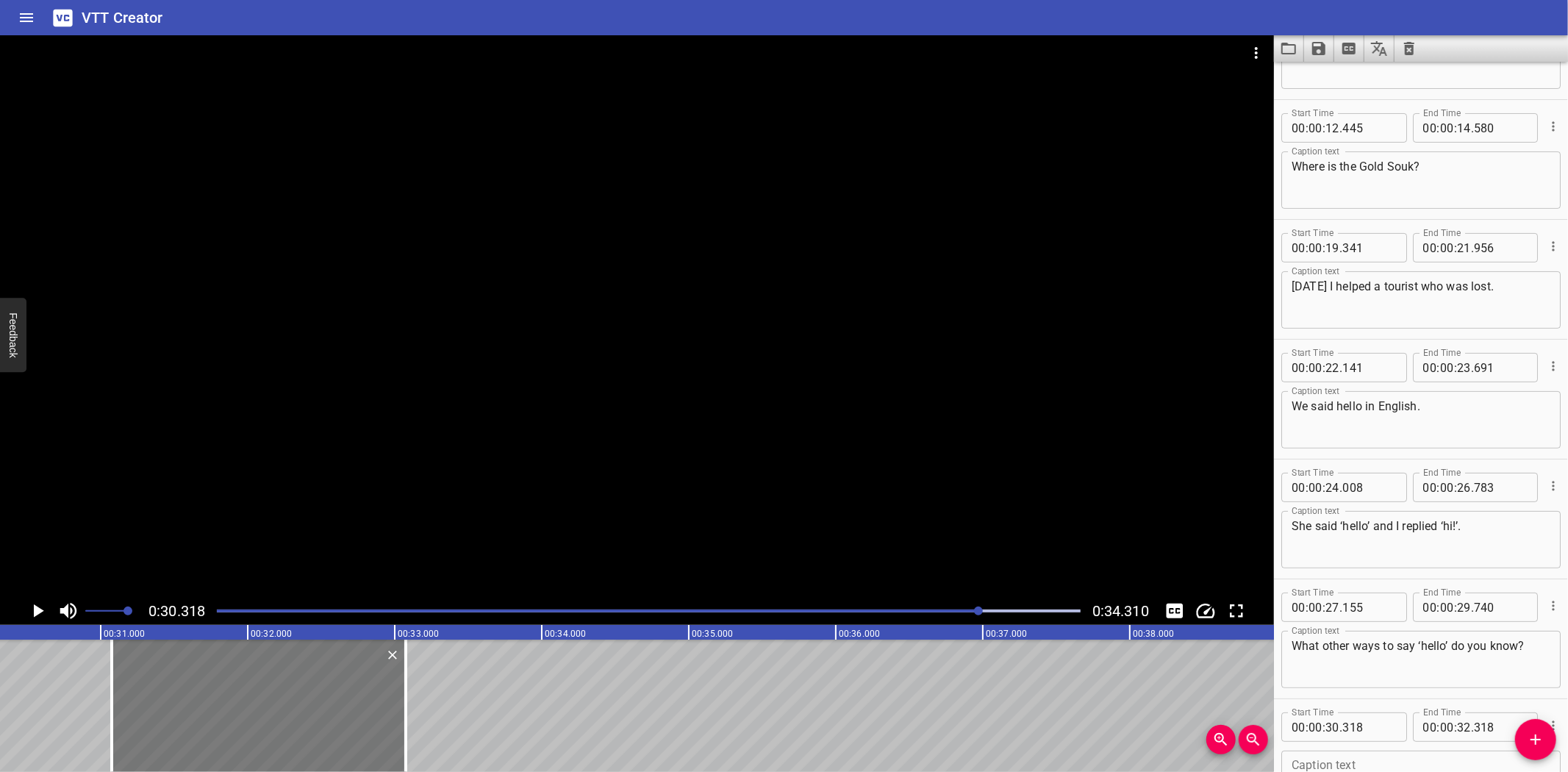
type input "073"
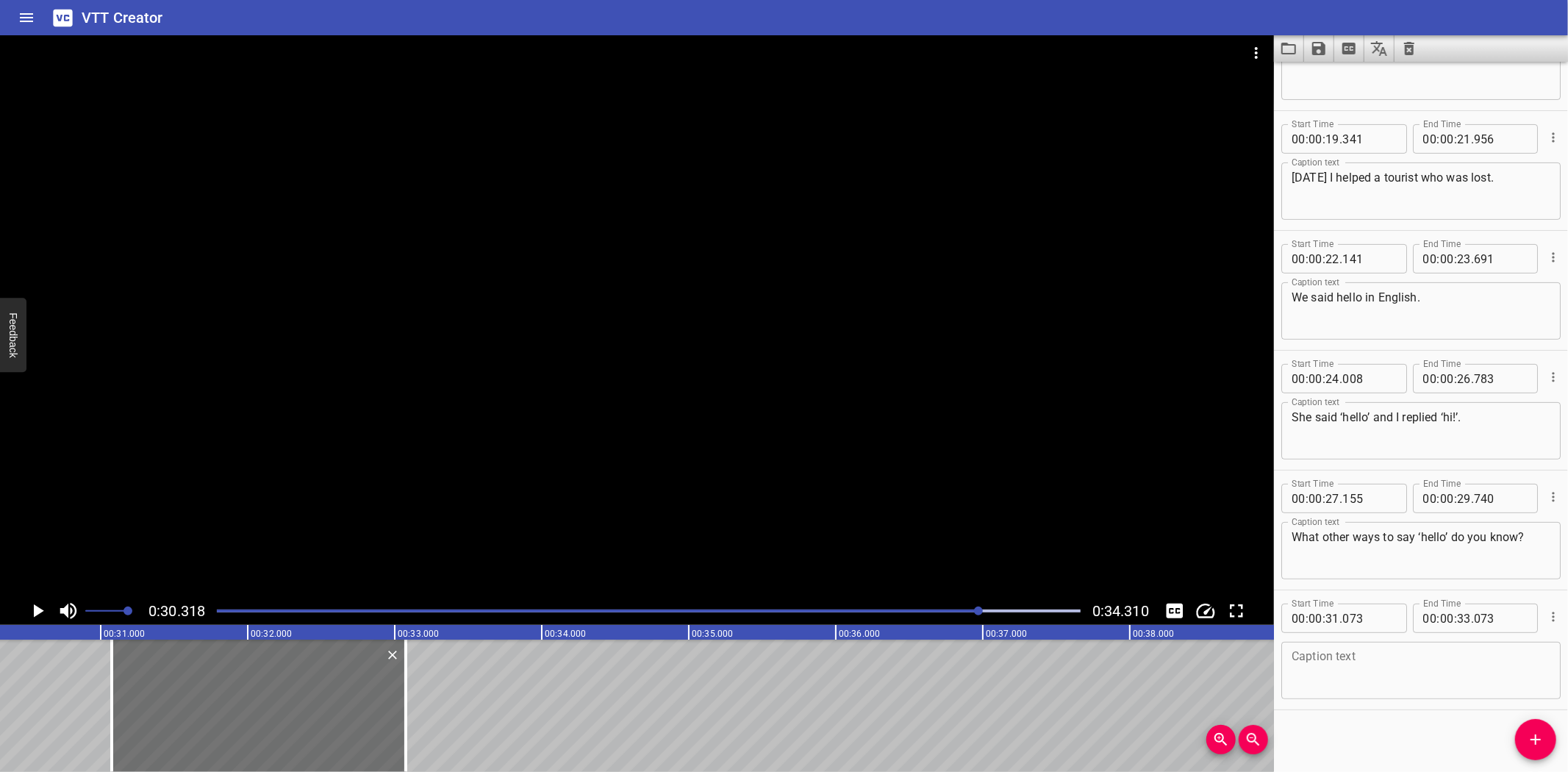
scroll to position [317, 0]
click at [1372, 680] on textarea at bounding box center [1420, 667] width 258 height 42
paste textarea "Good Morning World!"
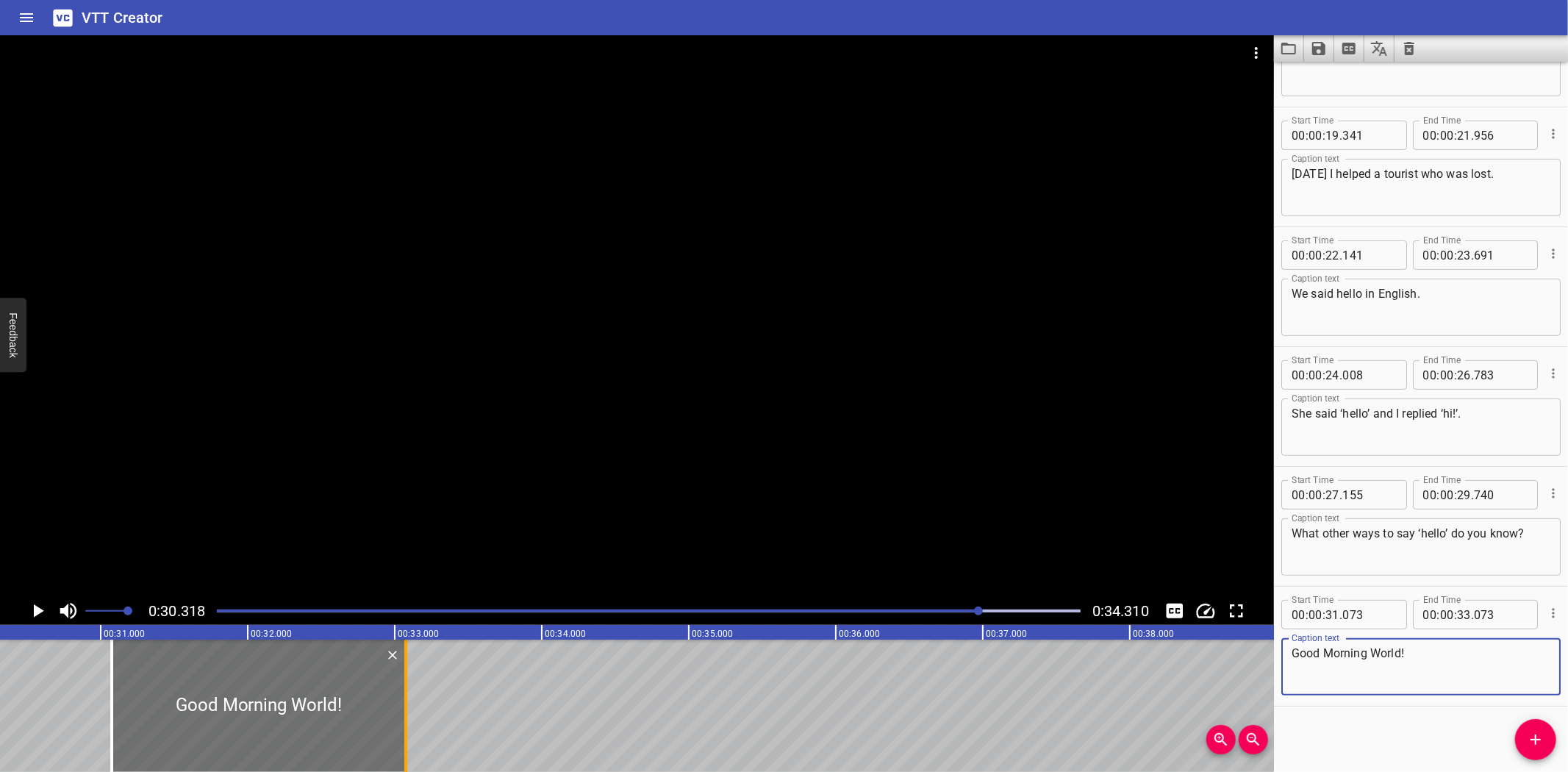
type textarea "Good Morning World!"
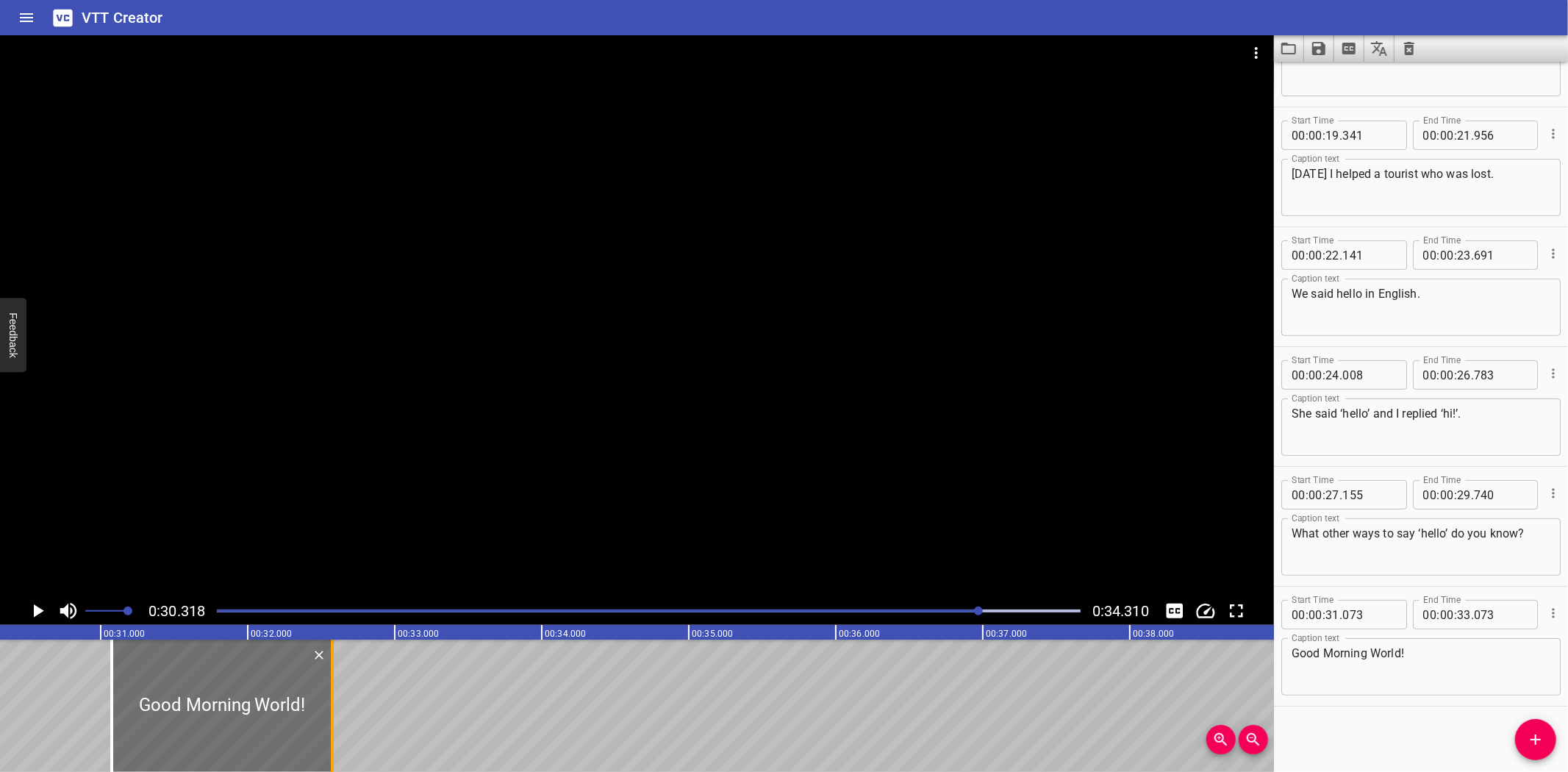
drag, startPoint x: 400, startPoint y: 738, endPoint x: 326, endPoint y: 747, distance: 74.5
click at [326, 747] on div at bounding box center [332, 706] width 15 height 132
type input "32"
type input "573"
click at [35, 607] on icon "Play/Pause" at bounding box center [38, 611] width 10 height 14
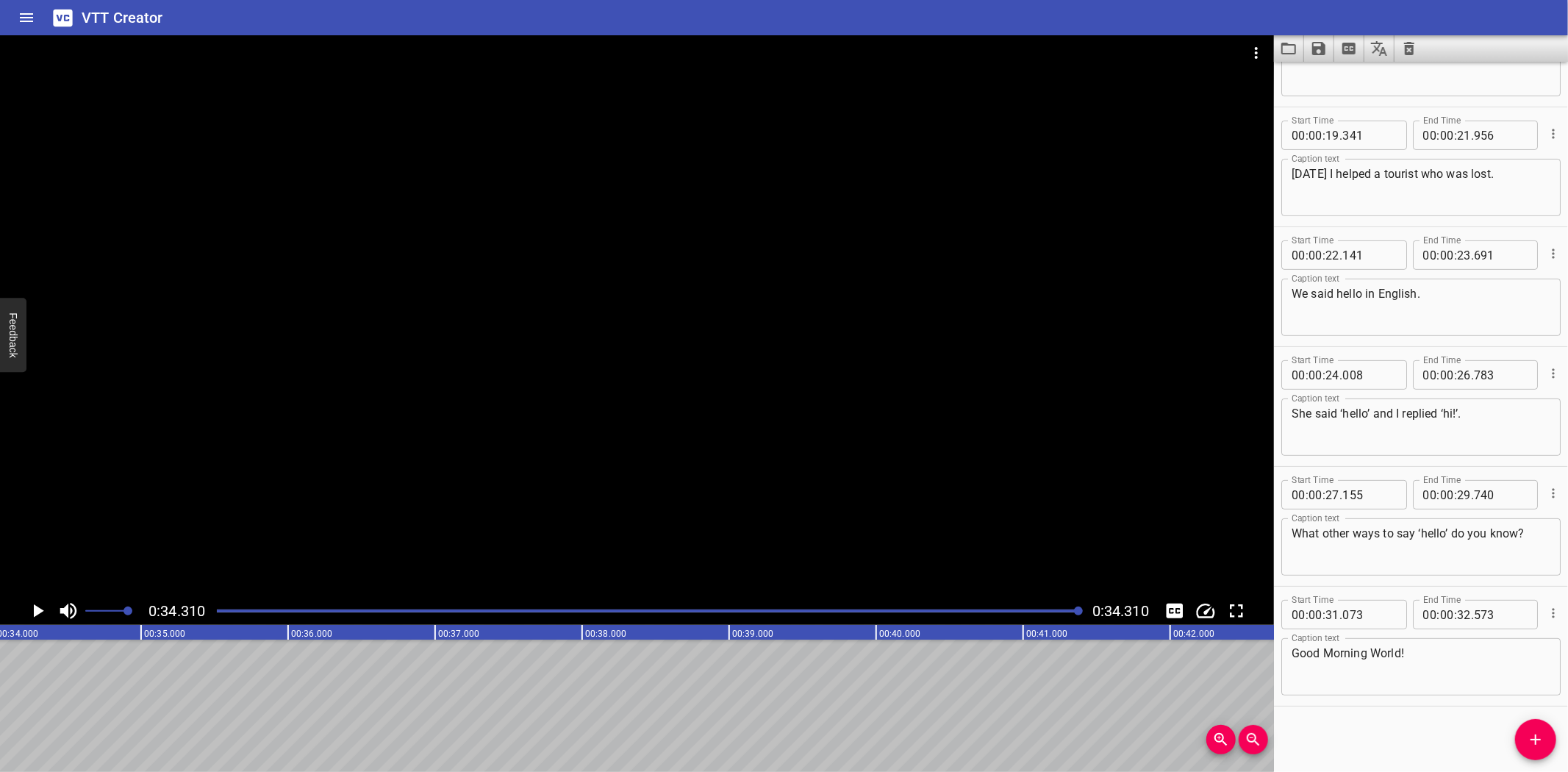
scroll to position [0, 5043]
click at [1320, 48] on icon "Save captions to file" at bounding box center [1319, 48] width 14 height 14
click at [1323, 75] on li "Save to VTT file" at bounding box center [1358, 81] width 108 height 26
click at [1320, 47] on icon "Save captions to file" at bounding box center [1319, 48] width 14 height 14
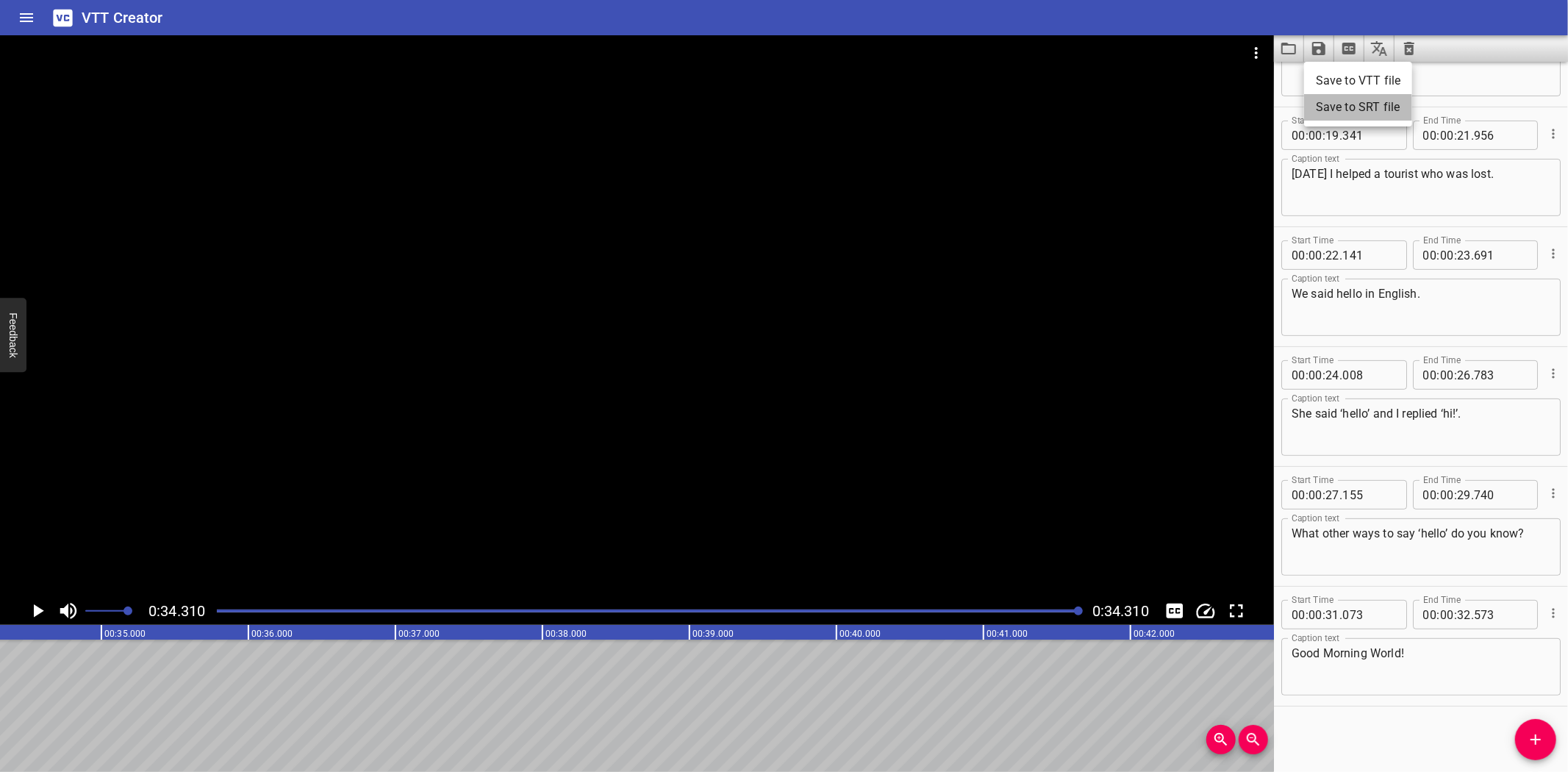
click at [1336, 113] on li "Save to SRT file" at bounding box center [1358, 107] width 108 height 26
